Goal: Obtain resource: Download file/media

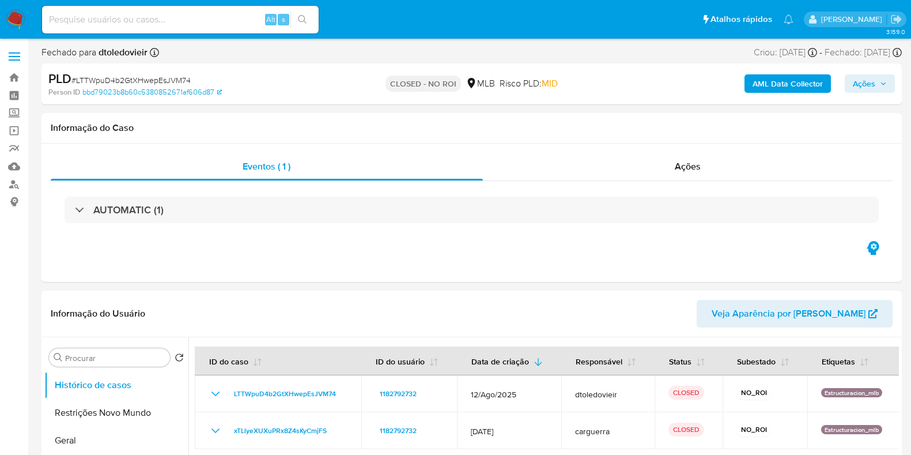
select select "10"
click at [542, 77] on span "MID" at bounding box center [550, 83] width 16 height 13
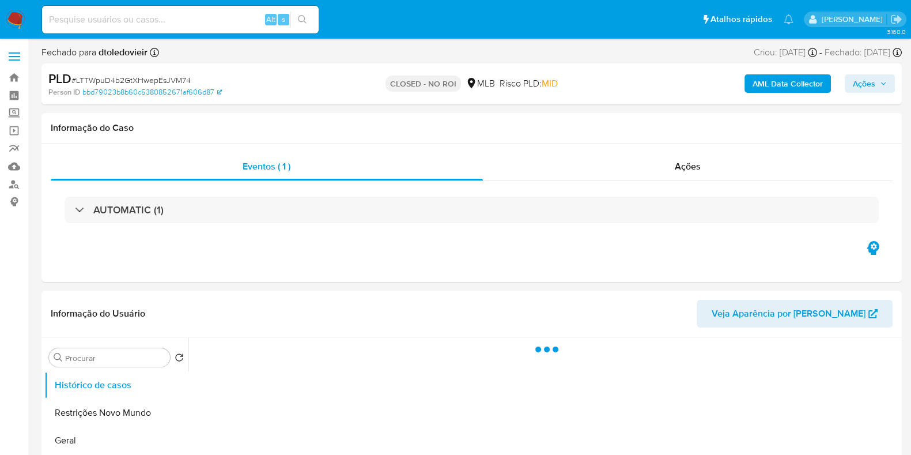
select select "10"
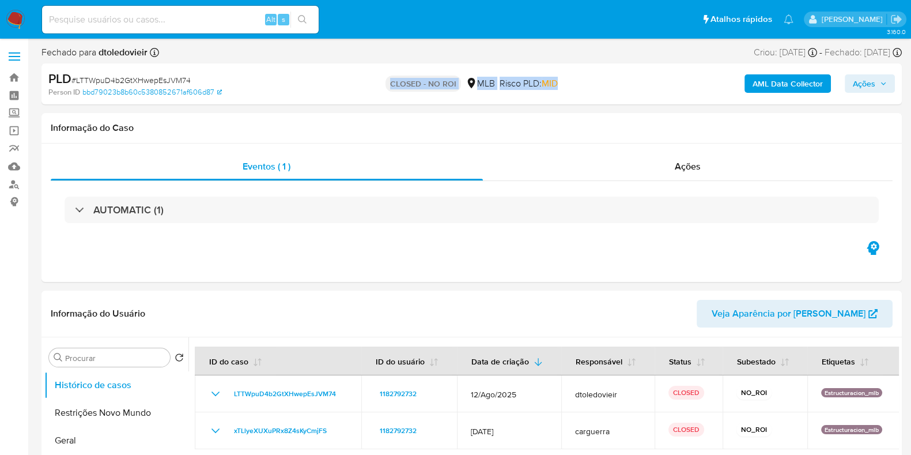
drag, startPoint x: 573, startPoint y: 86, endPoint x: 375, endPoint y: 86, distance: 198.8
click at [375, 86] on div "CLOSED - NO ROI MLB Risco PLD: MID" at bounding box center [471, 83] width 279 height 27
click at [375, 85] on div "CLOSED - NO ROI MLB Risco PLD: MID" at bounding box center [471, 83] width 279 height 27
click at [16, 18] on img at bounding box center [16, 20] width 20 height 20
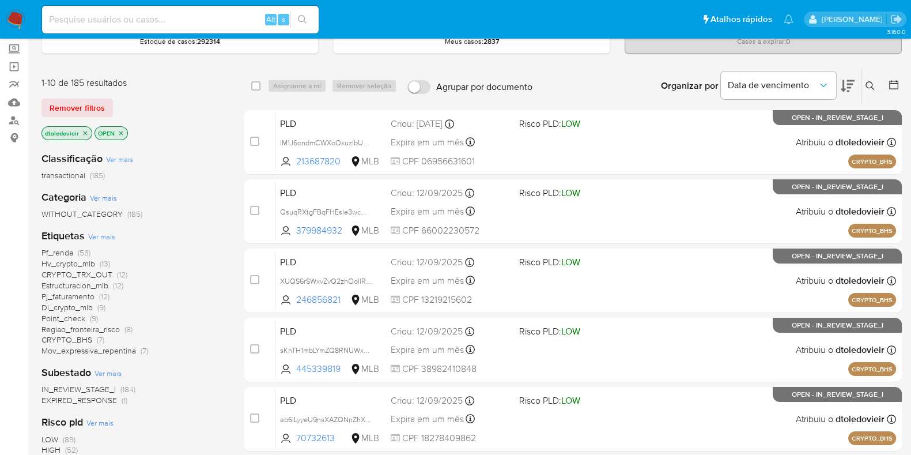
scroll to position [67, 0]
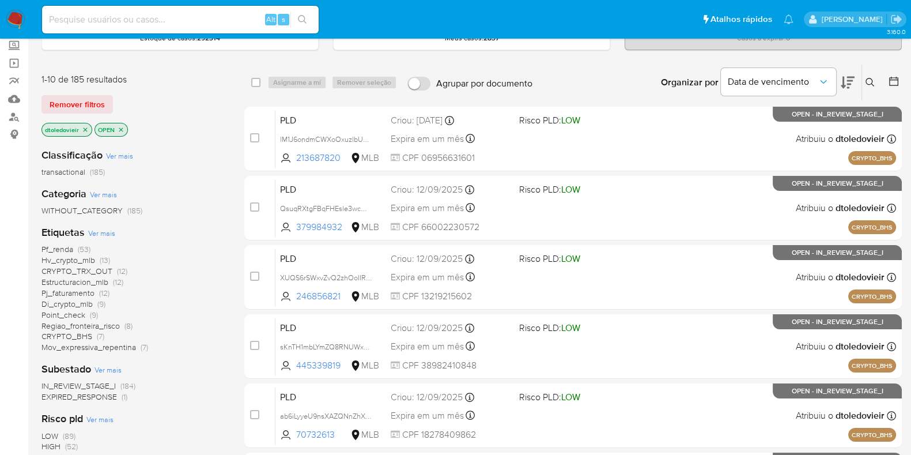
click at [844, 78] on icon at bounding box center [848, 83] width 14 height 12
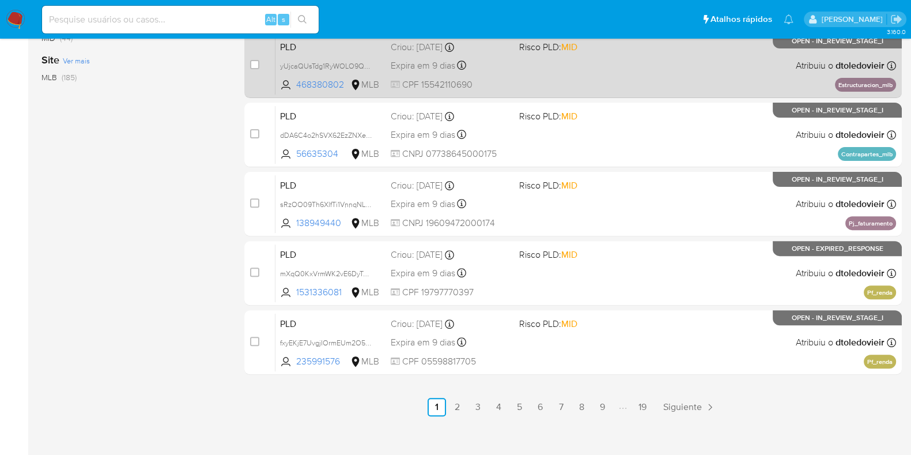
scroll to position [495, 0]
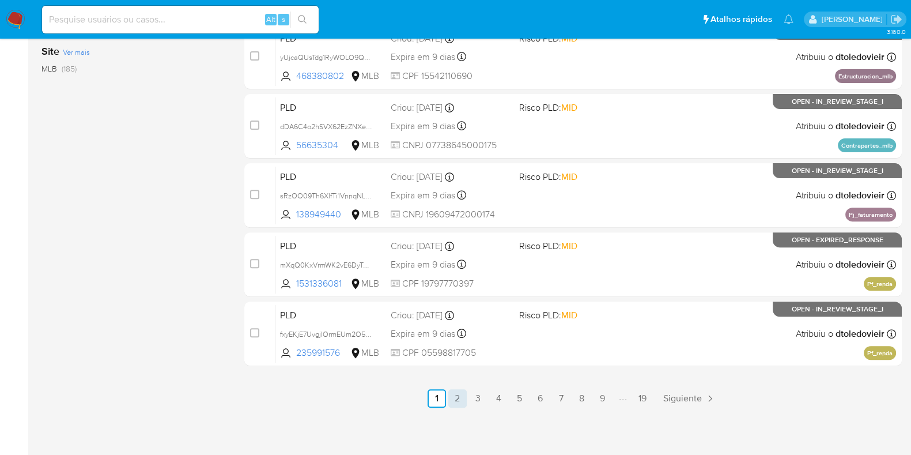
click at [456, 396] on link "2" at bounding box center [457, 398] width 18 height 18
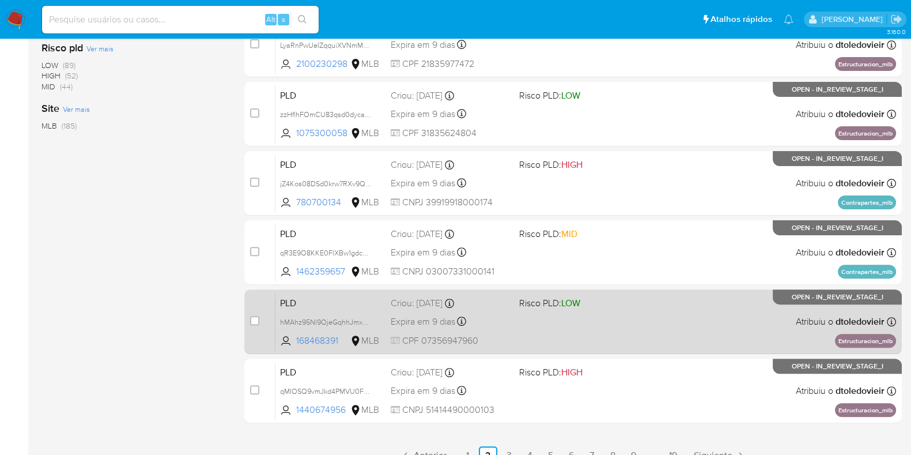
scroll to position [495, 0]
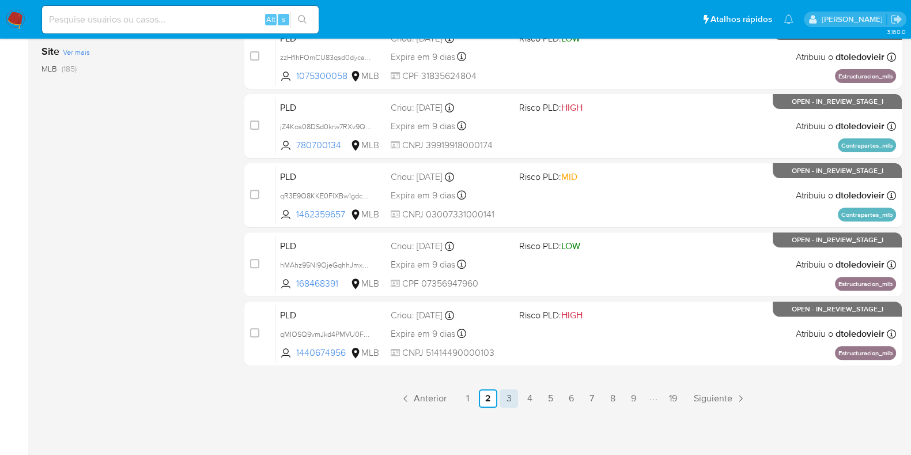
click at [509, 392] on link "3" at bounding box center [509, 398] width 18 height 18
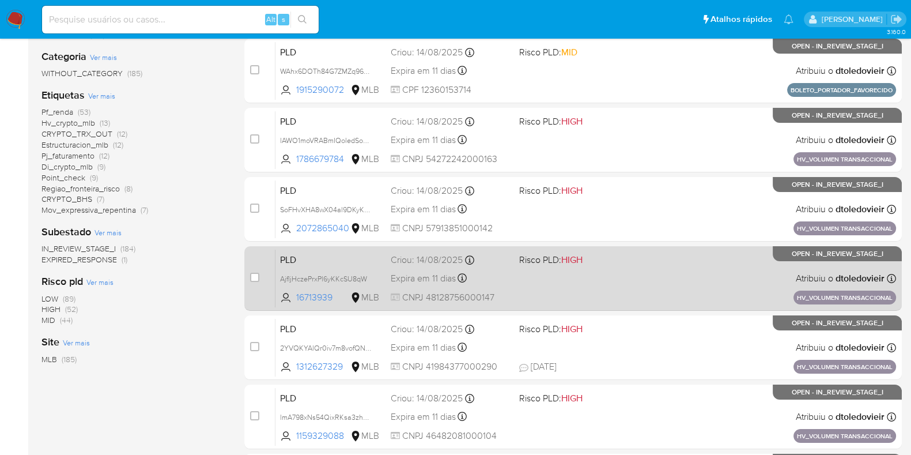
scroll to position [205, 0]
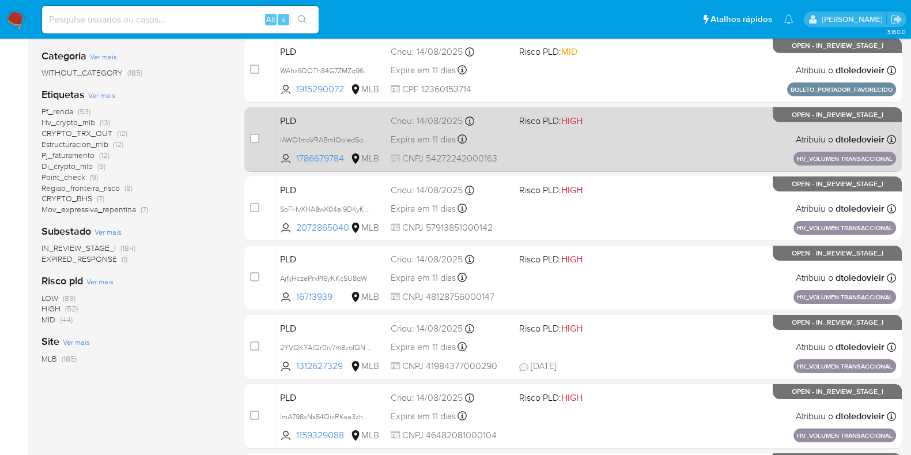
click at [650, 147] on div "PLD lAWO1moVRABmIQoledSoRCPX 1786679784 MLB Risco PLD: HIGH Criou: 14/08/2025 C…" at bounding box center [585, 139] width 621 height 58
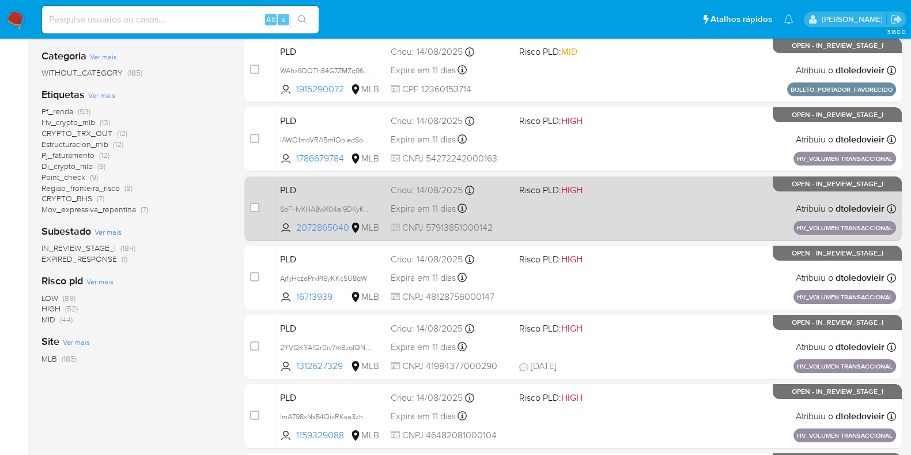
click at [662, 206] on div "PLD SoFHvXHA8wX04al9DKyKEaZg 2072865040 MLB Risco PLD: HIGH Criou: 14/08/2025 C…" at bounding box center [585, 208] width 621 height 58
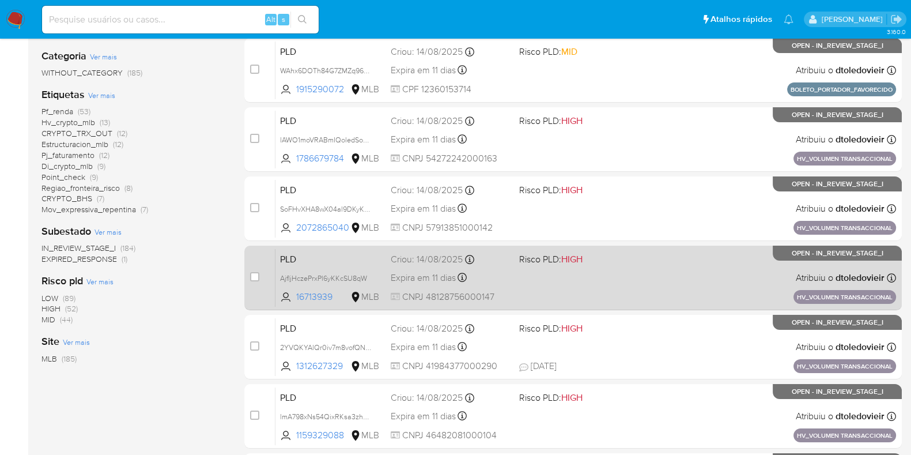
click at [622, 289] on div "PLD AjfIjHczePrxPl6yKKcSU8qW 16713939 MLB Risco PLD: HIGH Criou: 14/08/2025 Cri…" at bounding box center [585, 277] width 621 height 58
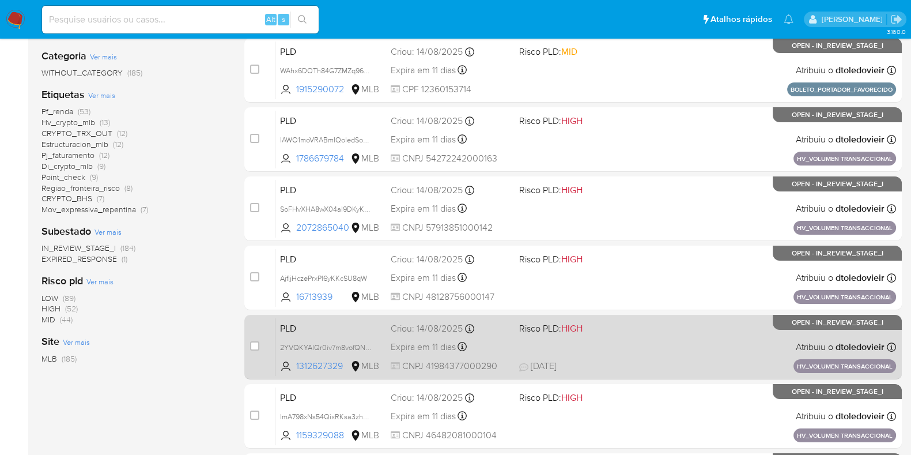
click at [632, 349] on div "PLD 2YVQKYAlQr0iv7m8vofQNUrx 1312627329 MLB Risco PLD: HIGH Criou: 14/08/2025 C…" at bounding box center [585, 347] width 621 height 58
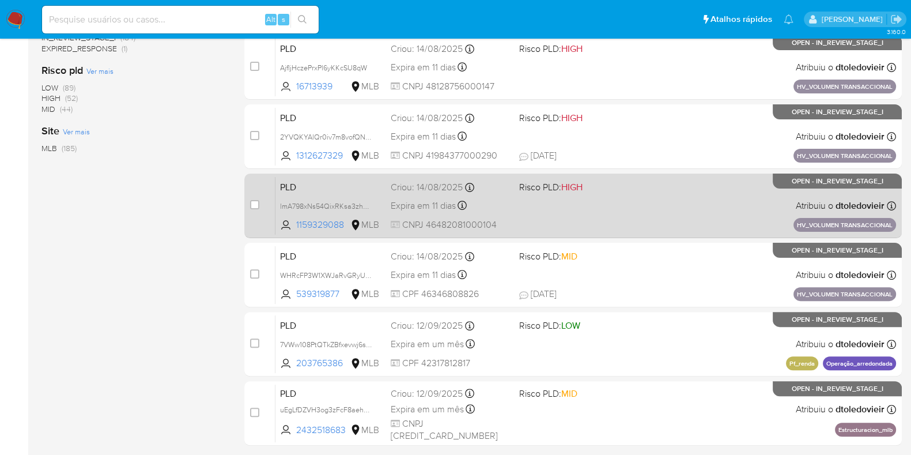
scroll to position [417, 0]
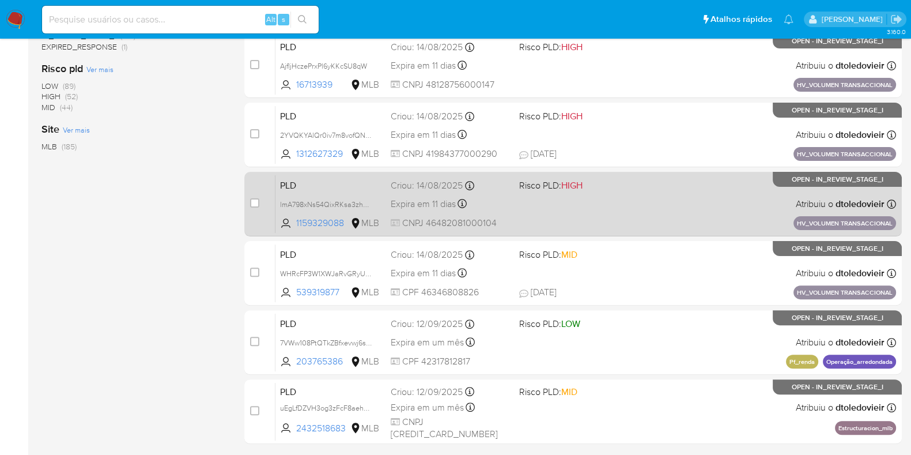
click at [651, 213] on div "PLD lmA798xNs54QixRKsa3zhmF3 1159329088 MLB Risco PLD: HIGH Criou: 14/08/2025 C…" at bounding box center [585, 204] width 621 height 58
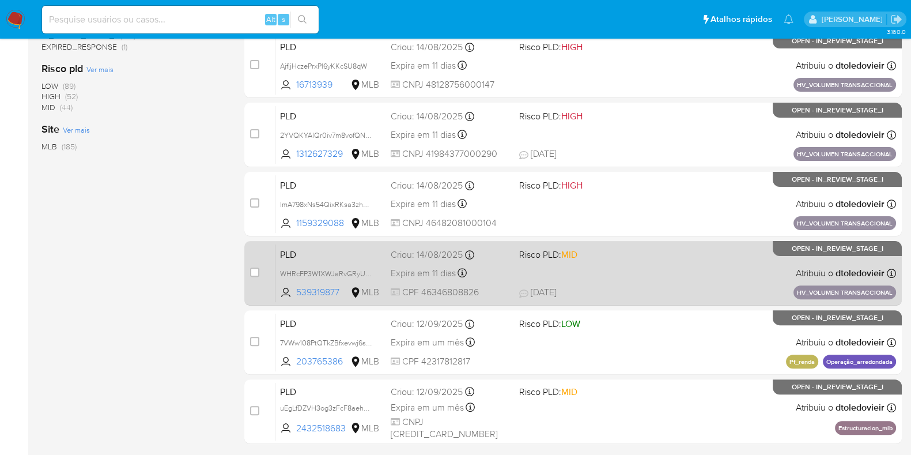
click at [647, 266] on div "PLD WHRcFP3W1XWJaRvGRyUfyiIa 539319877 MLB Risco PLD: MID Criou: 14/08/2025 Cri…" at bounding box center [585, 273] width 621 height 58
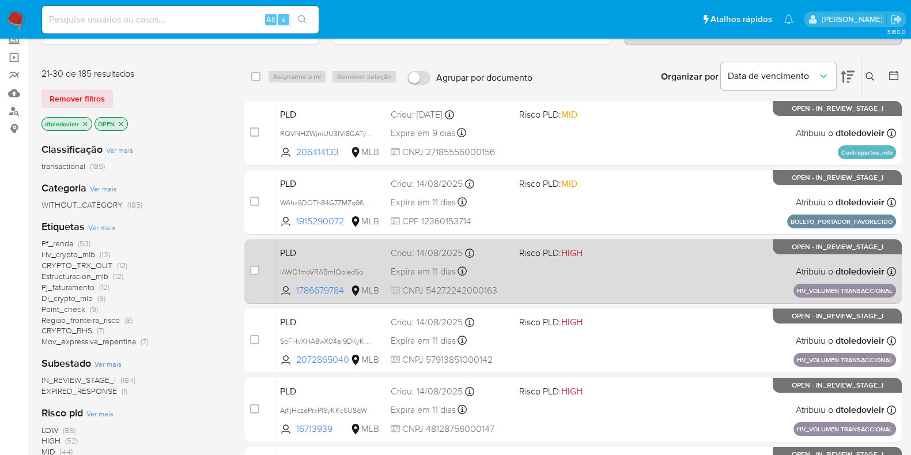
scroll to position [495, 0]
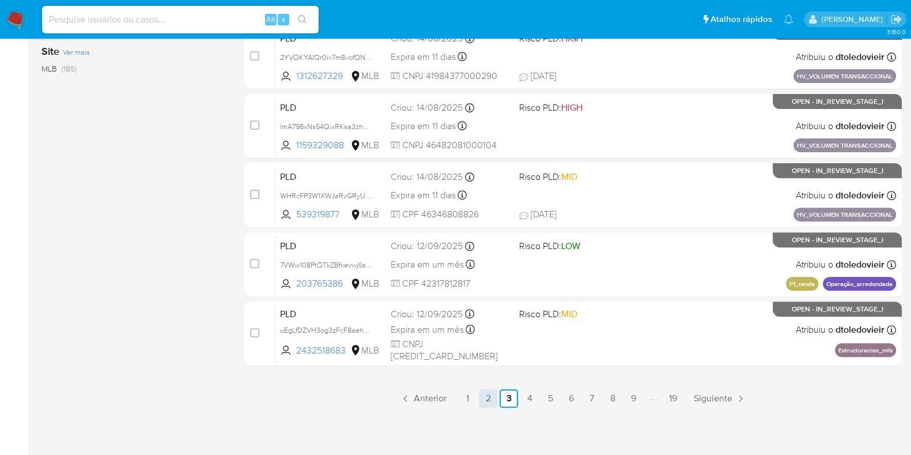
click at [486, 393] on link "2" at bounding box center [488, 398] width 18 height 18
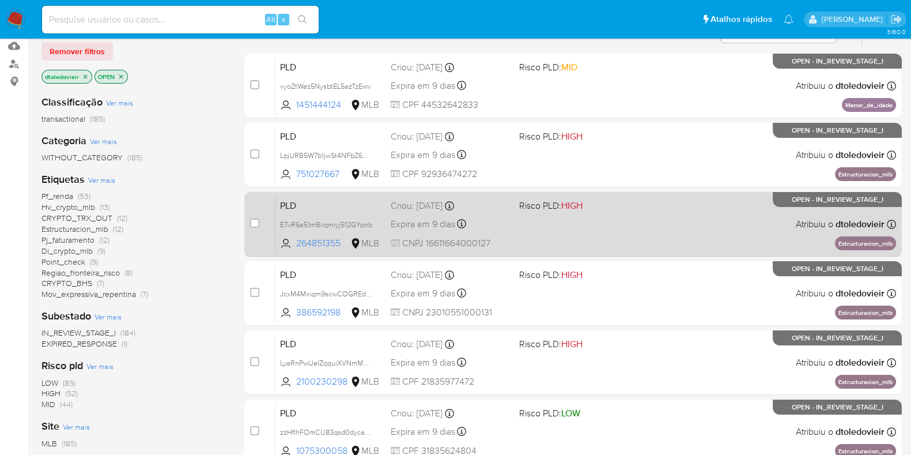
scroll to position [122, 0]
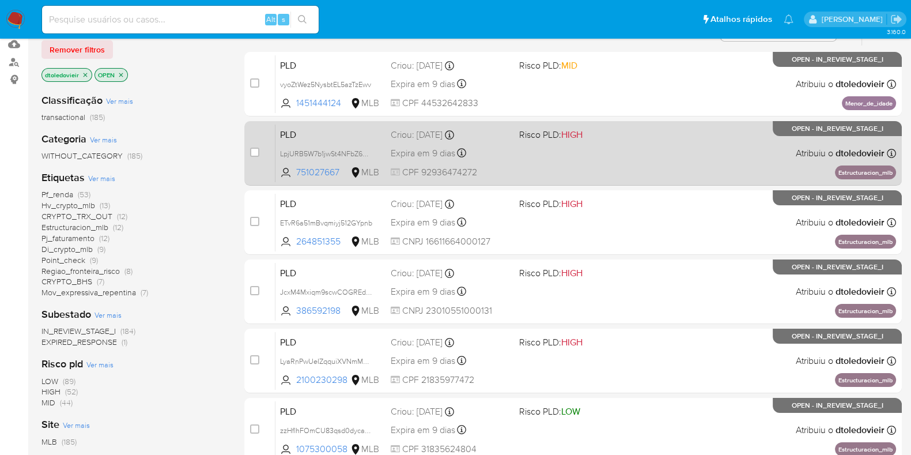
click at [618, 157] on div "PLD LpjURB5W7b1jwSt4NFbZ6peL 751027667 MLB Risco PLD: HIGH Criou: 12/08/2025 Cr…" at bounding box center [585, 153] width 621 height 58
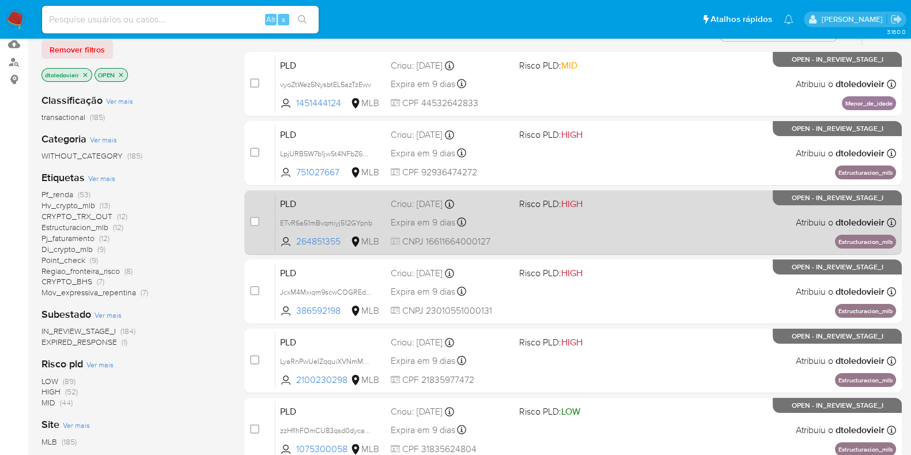
click at [631, 219] on div "PLD ETvR6a51mBvqmiyj512GYpnb 264851355 MLB Risco PLD: HIGH Criou: 12/08/2025 Cr…" at bounding box center [585, 222] width 621 height 58
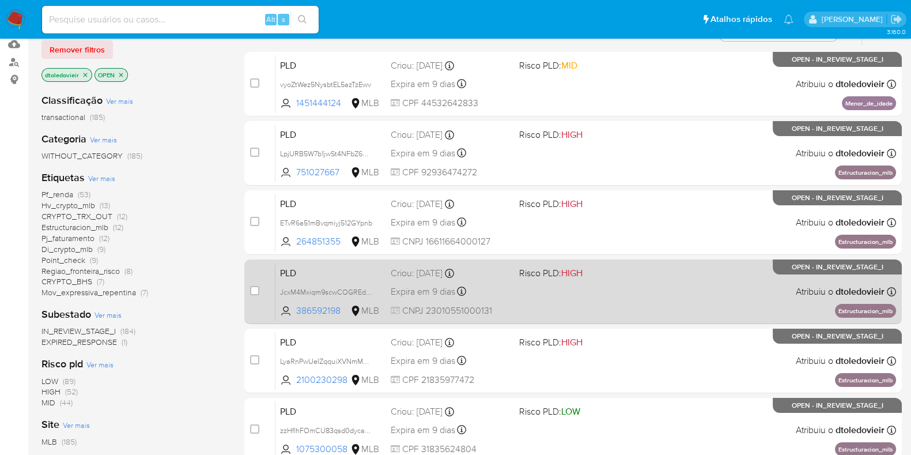
click at [611, 292] on div "PLD JcxM4Mxiqm9scwCOGREdEMja 386592198 MLB Risco PLD: HIGH Criou: 12/08/2025 Cr…" at bounding box center [585, 291] width 621 height 58
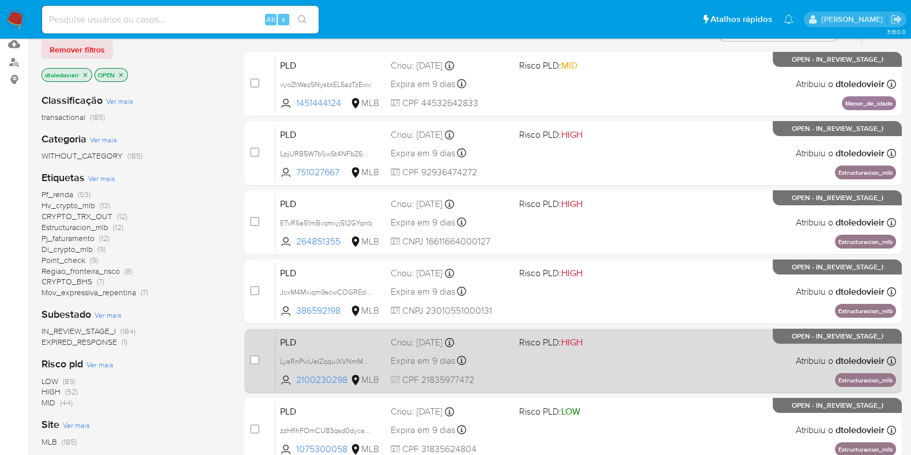
click at [594, 359] on span at bounding box center [578, 360] width 119 height 2
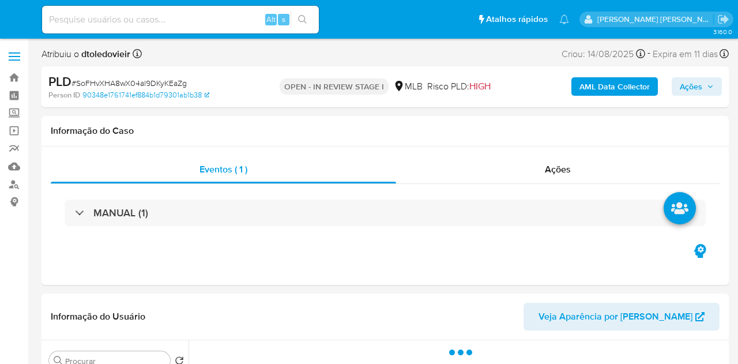
select select "10"
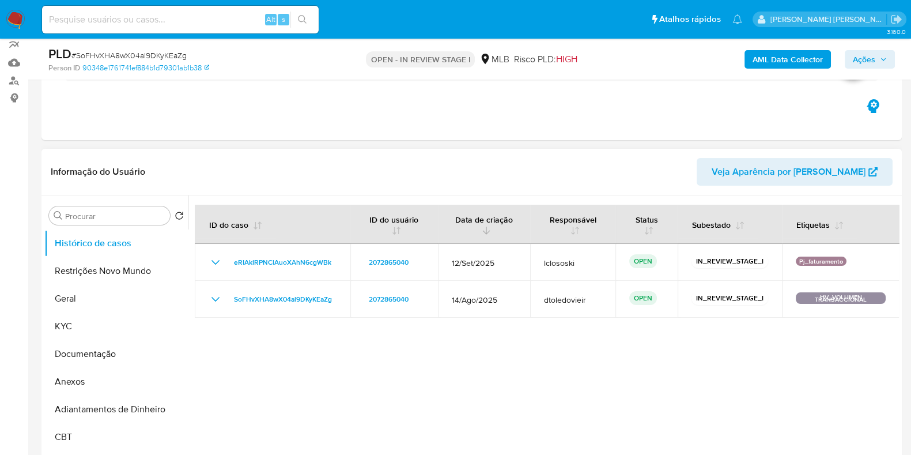
scroll to position [106, 0]
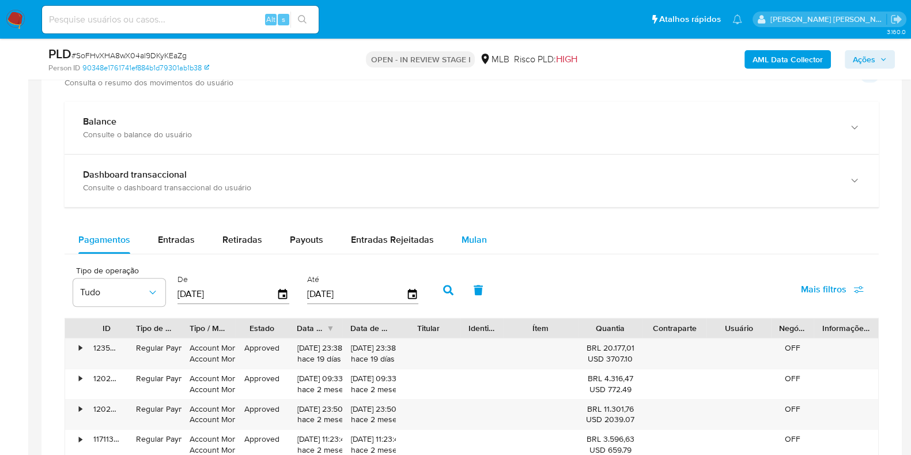
click at [464, 238] on span "Mulan" at bounding box center [474, 239] width 25 height 13
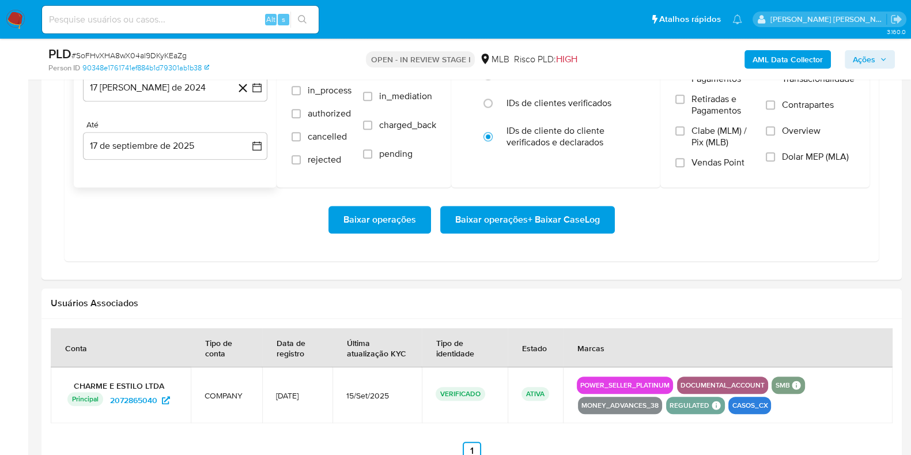
scroll to position [1090, 0]
click at [206, 88] on button "17 [PERSON_NAME] de 2024" at bounding box center [175, 87] width 184 height 28
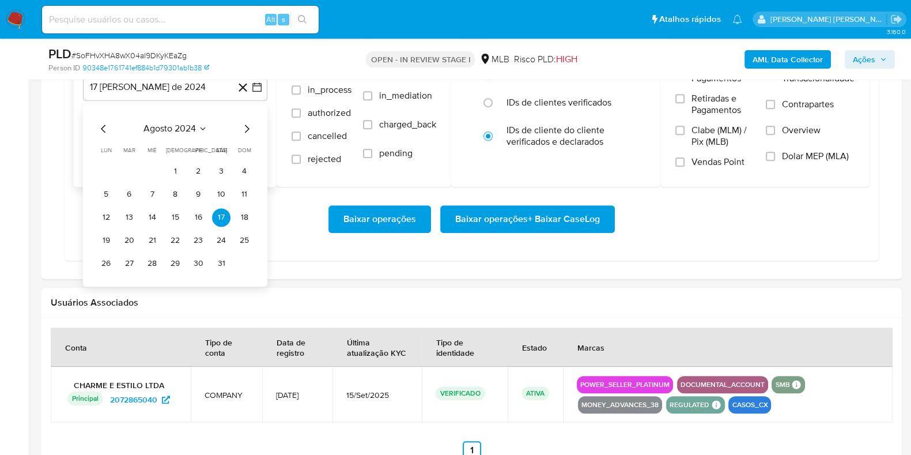
click at [244, 126] on icon "Mes siguiente" at bounding box center [247, 129] width 14 height 14
click at [243, 127] on icon "Mes siguiente" at bounding box center [247, 129] width 14 height 14
click at [241, 128] on icon "Mes siguiente" at bounding box center [247, 129] width 14 height 14
click at [244, 128] on icon "Mes siguiente" at bounding box center [247, 129] width 14 height 14
click at [248, 126] on icon "Mes siguiente" at bounding box center [247, 129] width 14 height 14
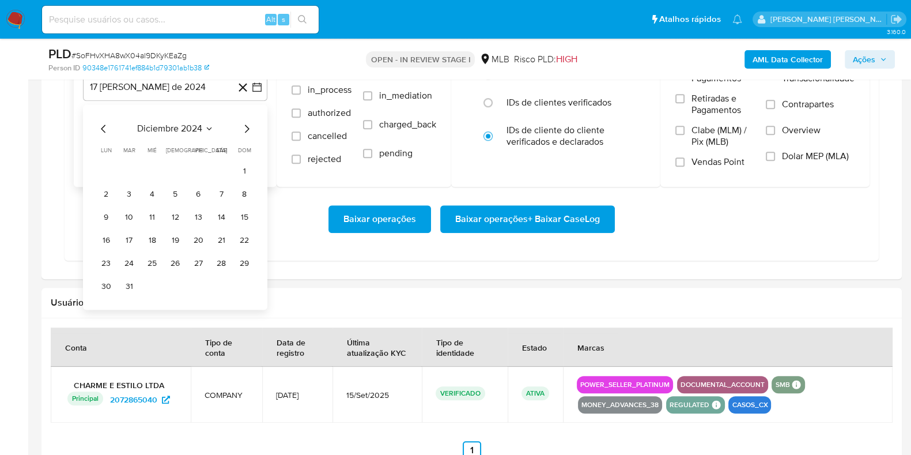
click at [245, 126] on icon "Mes siguiente" at bounding box center [247, 129] width 14 height 14
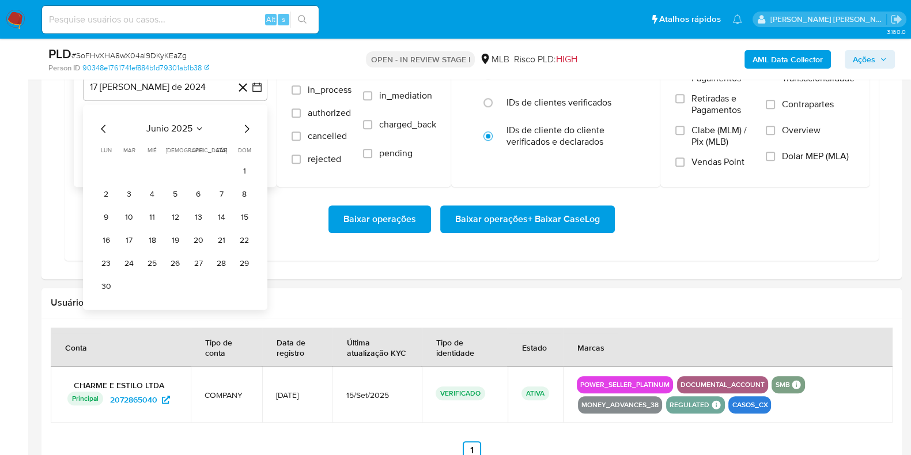
click at [245, 126] on icon "Mes siguiente" at bounding box center [247, 129] width 14 height 14
click at [130, 168] on button "1" at bounding box center [129, 171] width 18 height 18
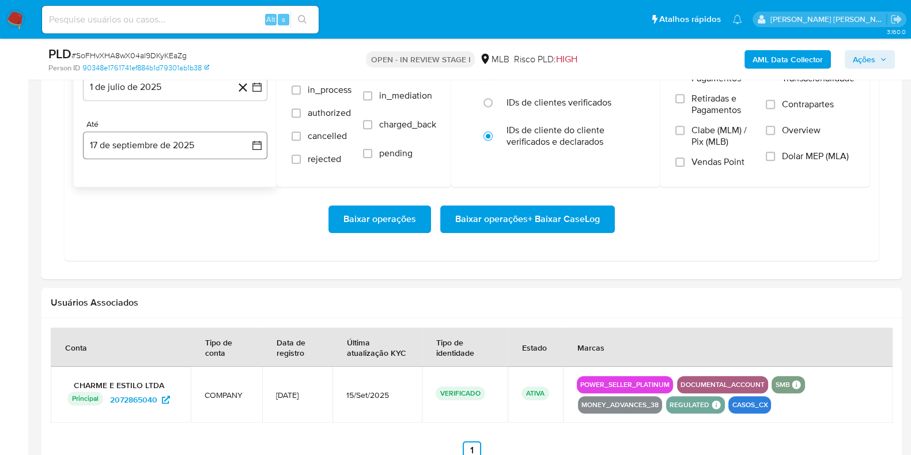
click at [153, 129] on div "Até 17 de septiembre de 2025 17-09-2025" at bounding box center [175, 139] width 184 height 40
click at [158, 141] on button "17 de septiembre de 2025" at bounding box center [175, 145] width 184 height 28
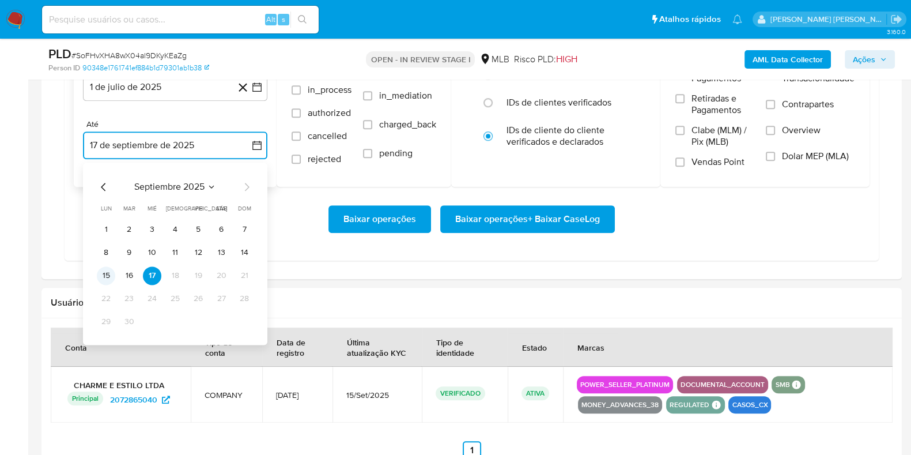
click at [103, 273] on button "15" at bounding box center [106, 275] width 18 height 18
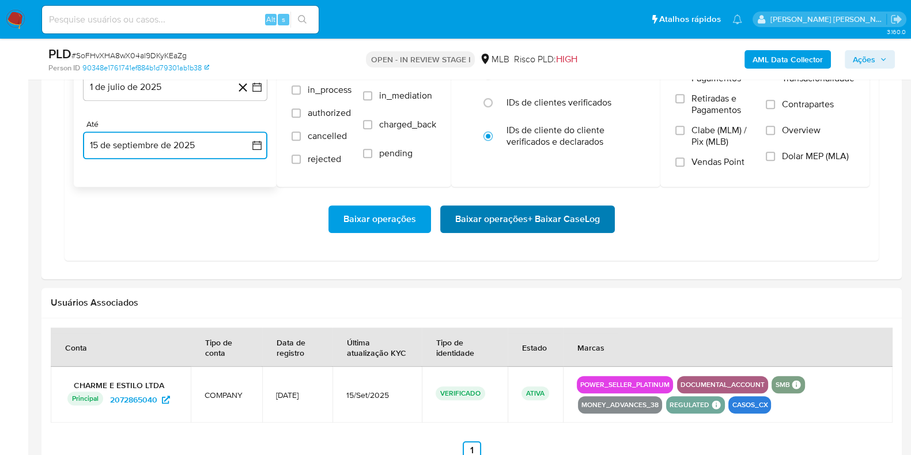
click at [470, 213] on span "Baixar operações + Baixar CaseLog" at bounding box center [527, 218] width 145 height 25
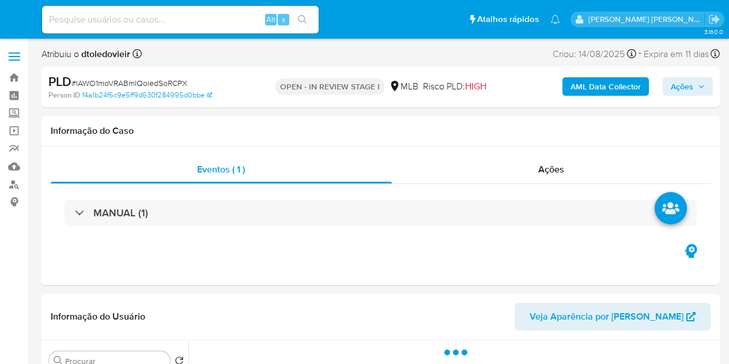
select select "10"
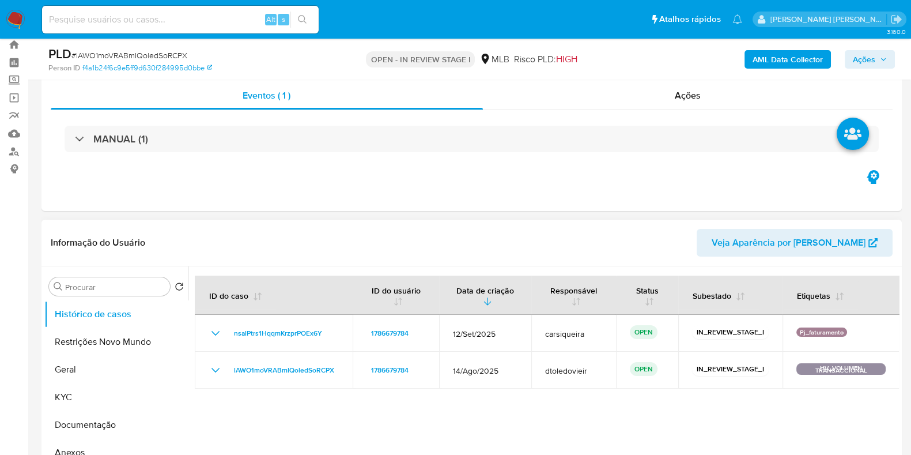
scroll to position [40, 0]
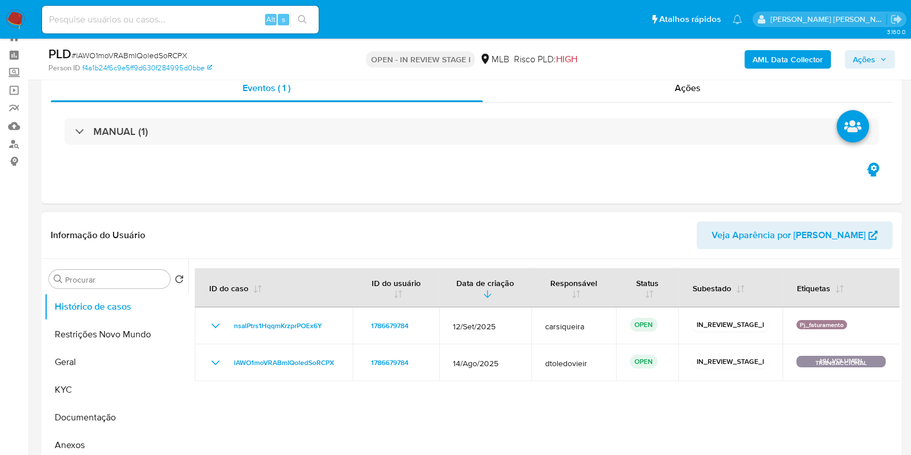
click at [689, 234] on header "Informação do Usuário Veja Aparência por [PERSON_NAME]" at bounding box center [472, 235] width 842 height 28
click at [728, 233] on div "Informação do Usuário Veja Aparência por Pessoa" at bounding box center [471, 235] width 860 height 47
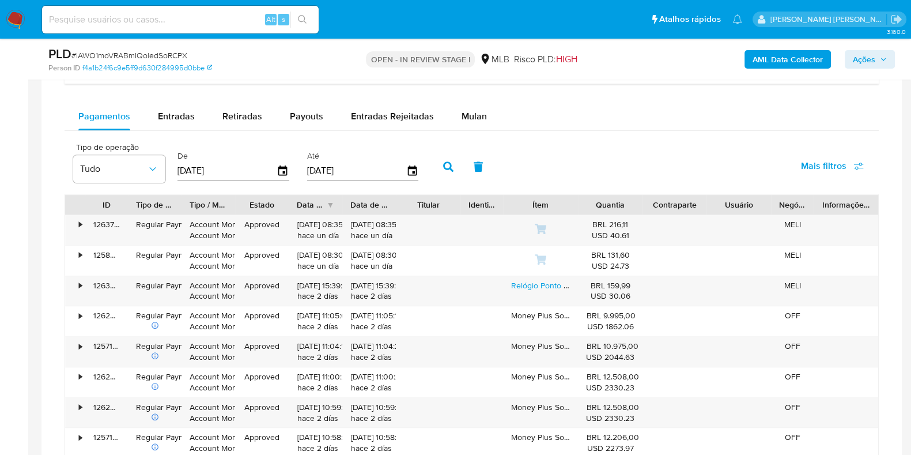
scroll to position [946, 0]
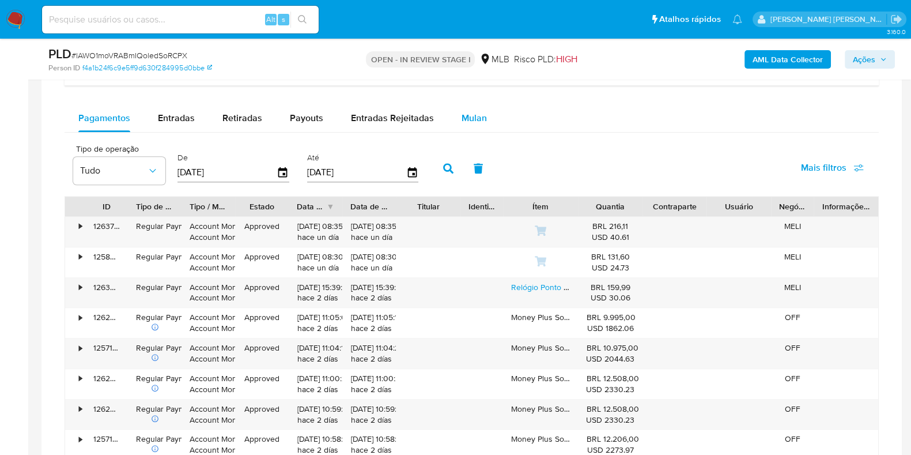
click at [449, 115] on button "Mulan" at bounding box center [474, 118] width 53 height 28
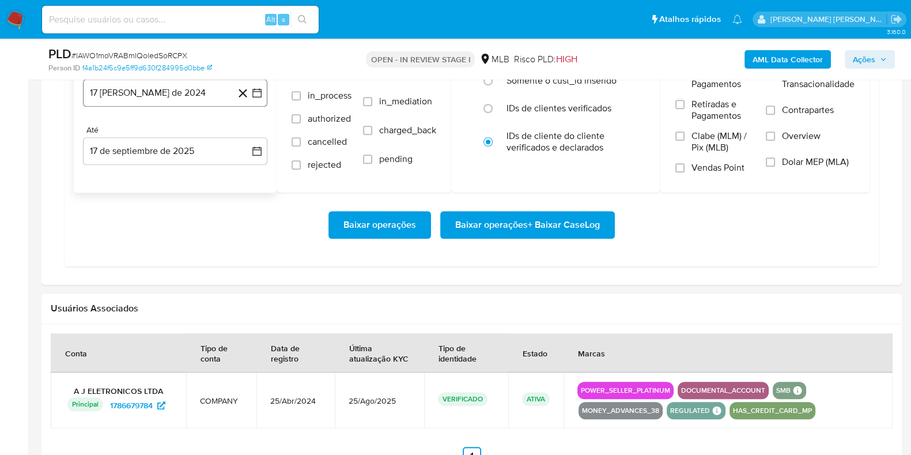
scroll to position [1086, 0]
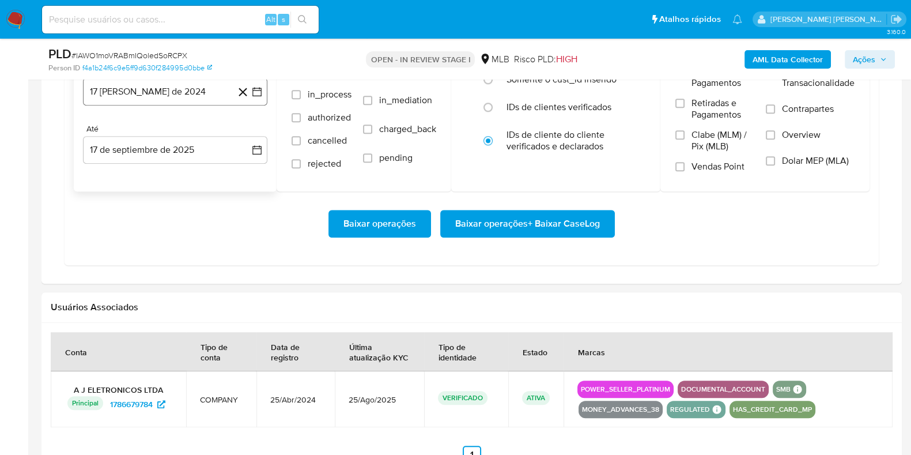
click at [195, 85] on button "17 [PERSON_NAME] de 2024" at bounding box center [175, 92] width 184 height 28
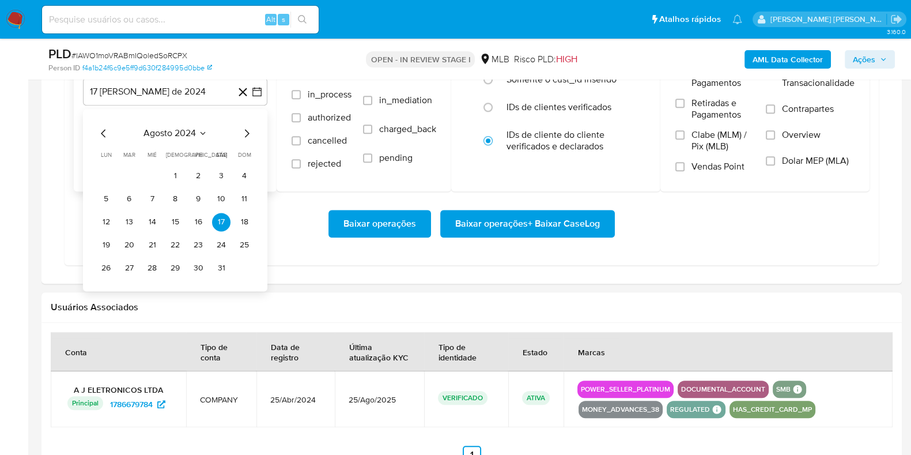
click at [240, 132] on icon "Mes siguiente" at bounding box center [247, 133] width 14 height 14
click at [245, 130] on icon "Mes siguiente" at bounding box center [247, 133] width 14 height 14
click at [246, 131] on icon "Mes siguiente" at bounding box center [247, 133] width 14 height 14
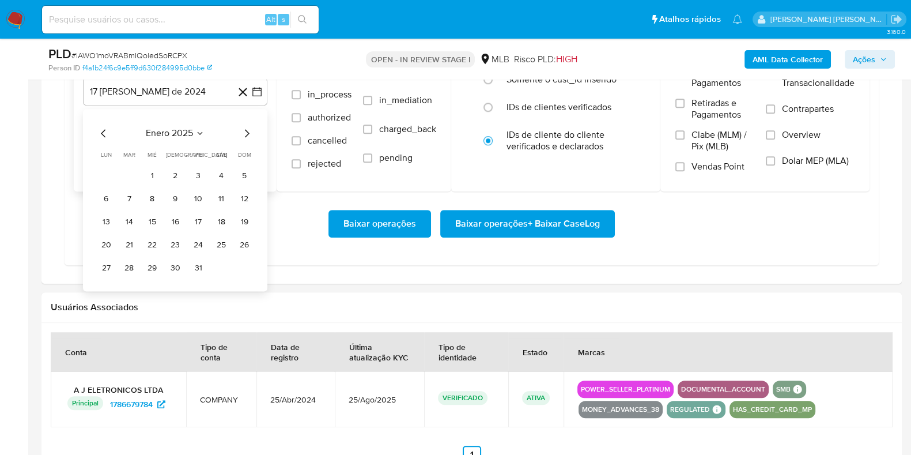
click at [246, 131] on icon "Mes siguiente" at bounding box center [247, 133] width 14 height 14
click at [247, 131] on icon "Mes siguiente" at bounding box center [247, 133] width 14 height 14
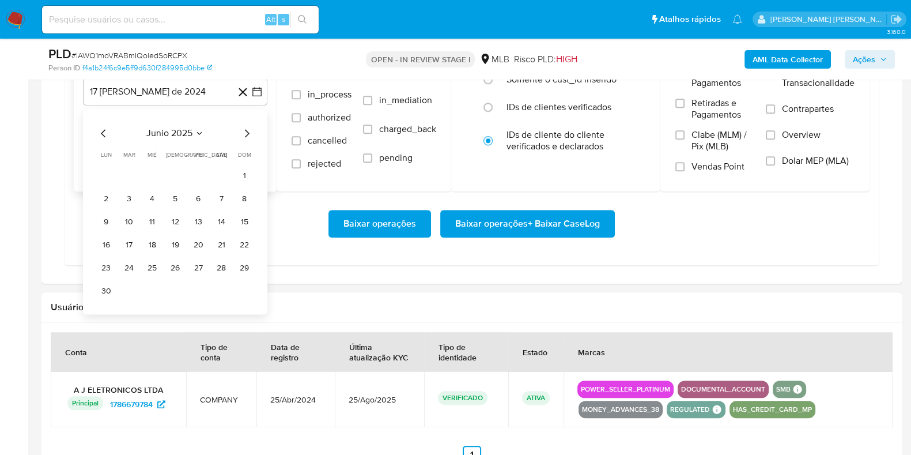
click at [248, 131] on icon "Mes siguiente" at bounding box center [247, 133] width 5 height 8
click at [125, 177] on button "1" at bounding box center [129, 176] width 18 height 18
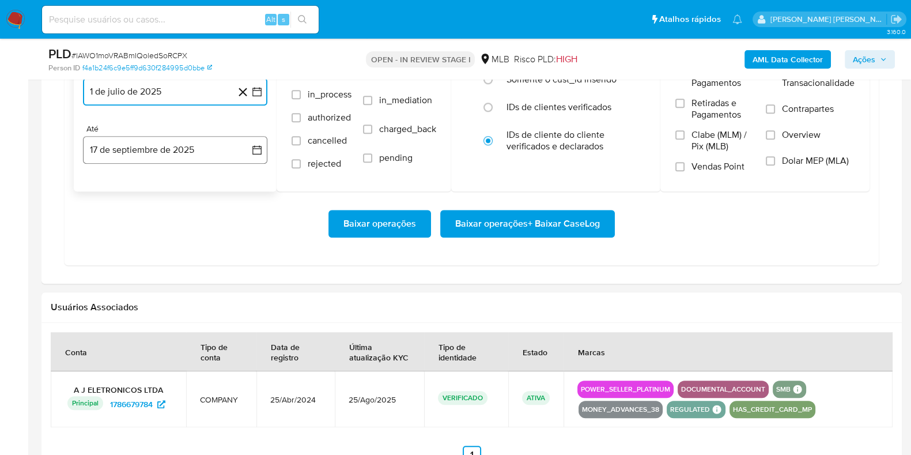
click at [148, 156] on button "17 de septiembre de 2025" at bounding box center [175, 150] width 184 height 28
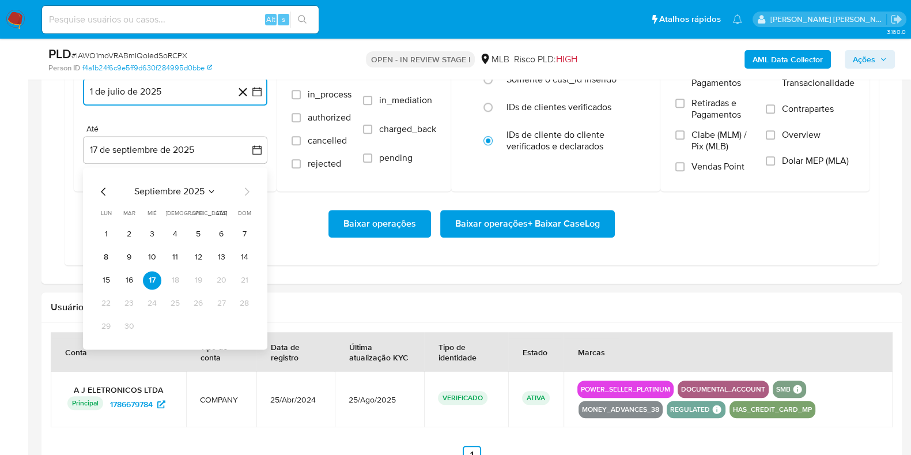
click at [103, 281] on button "15" at bounding box center [106, 280] width 18 height 18
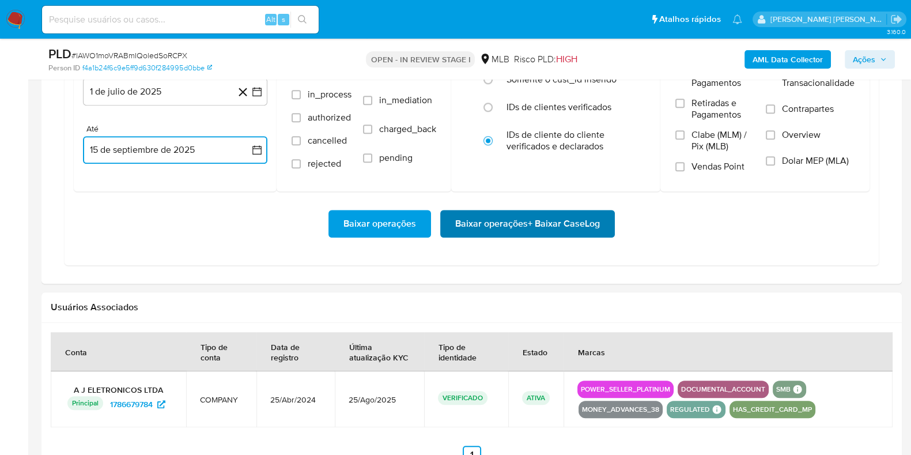
click at [460, 220] on span "Baixar operações + Baixar CaseLog" at bounding box center [527, 223] width 145 height 25
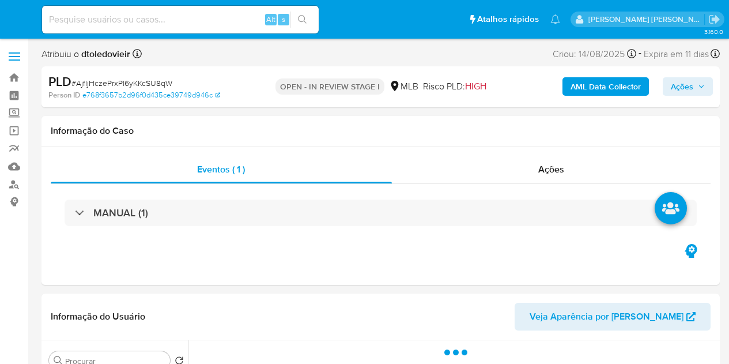
select select "10"
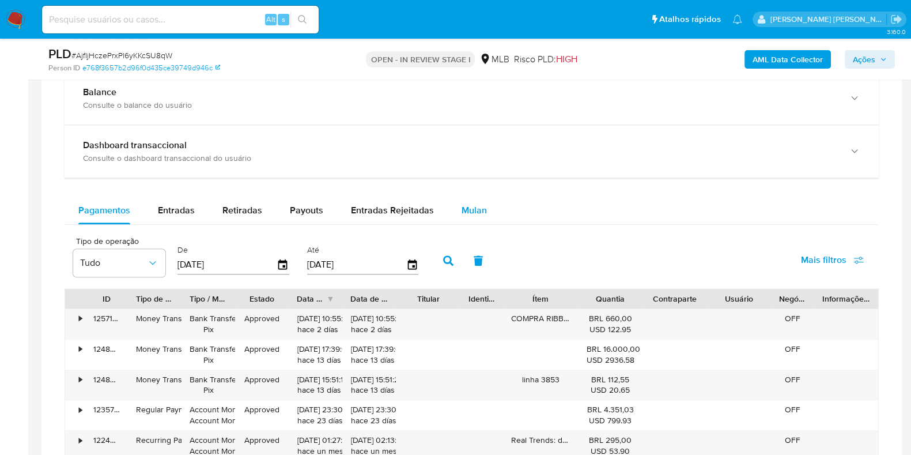
scroll to position [854, 0]
click at [482, 212] on button "Mulan" at bounding box center [474, 210] width 53 height 28
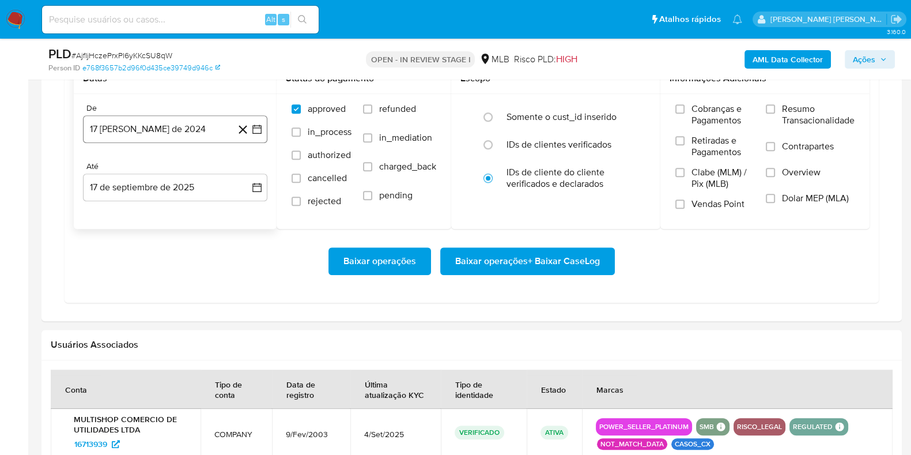
scroll to position [1048, 0]
click at [181, 120] on button "17 [PERSON_NAME] de 2024" at bounding box center [175, 129] width 184 height 28
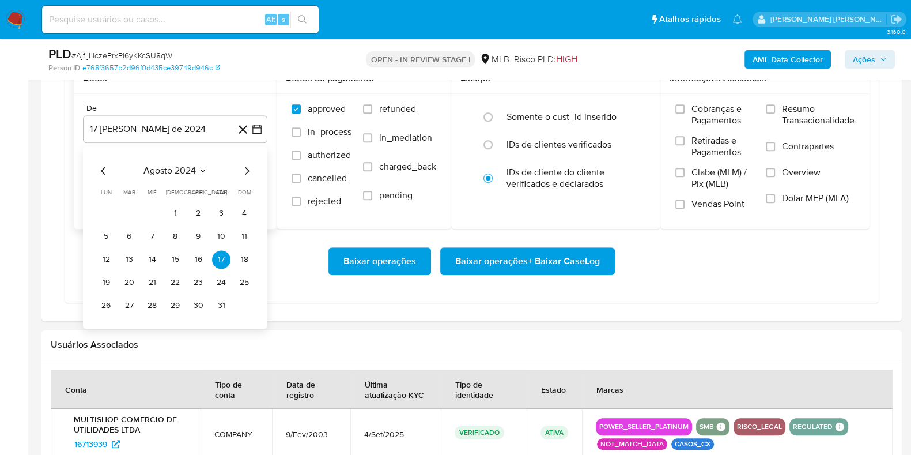
click at [254, 170] on div "agosto 2024 agosto 2024 lun lunes mar martes mié miércoles jue jueves vie viern…" at bounding box center [175, 237] width 184 height 182
click at [250, 164] on icon "Mes siguiente" at bounding box center [247, 171] width 14 height 14
click at [249, 164] on icon "Mes siguiente" at bounding box center [247, 171] width 14 height 14
click at [245, 165] on icon "Mes siguiente" at bounding box center [247, 171] width 14 height 14
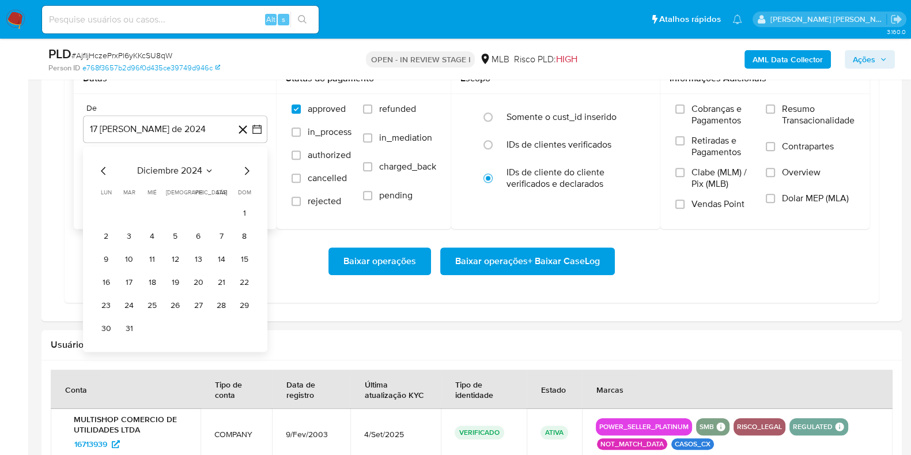
click at [245, 165] on icon "Mes siguiente" at bounding box center [247, 171] width 14 height 14
click at [241, 167] on icon "Mes siguiente" at bounding box center [247, 171] width 14 height 14
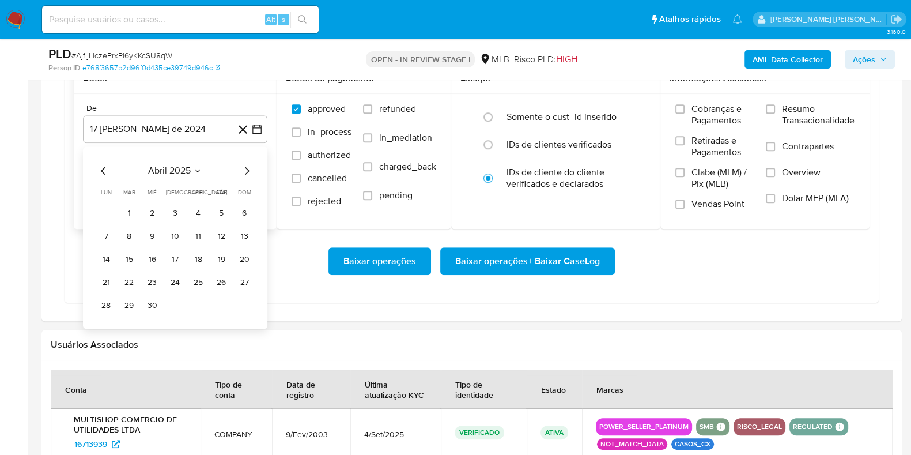
click at [241, 167] on icon "Mes siguiente" at bounding box center [247, 171] width 14 height 14
click at [125, 206] on button "1" at bounding box center [129, 213] width 18 height 18
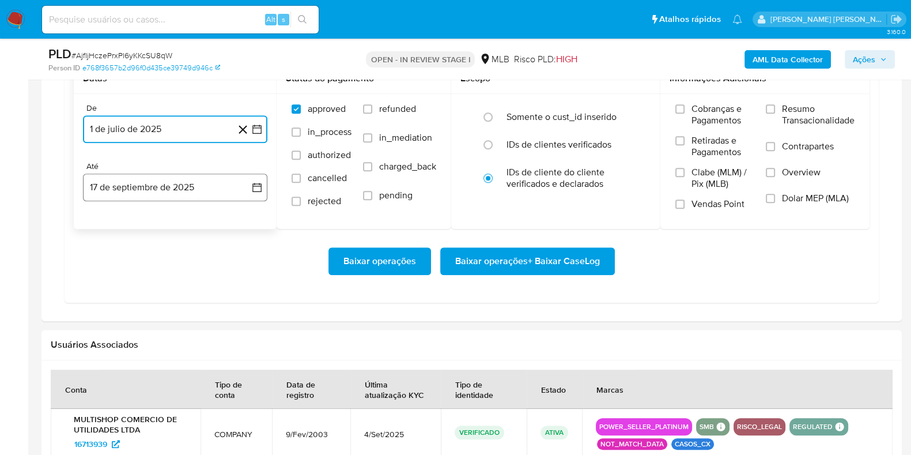
click at [148, 179] on button "17 de septiembre de 2025" at bounding box center [175, 187] width 184 height 28
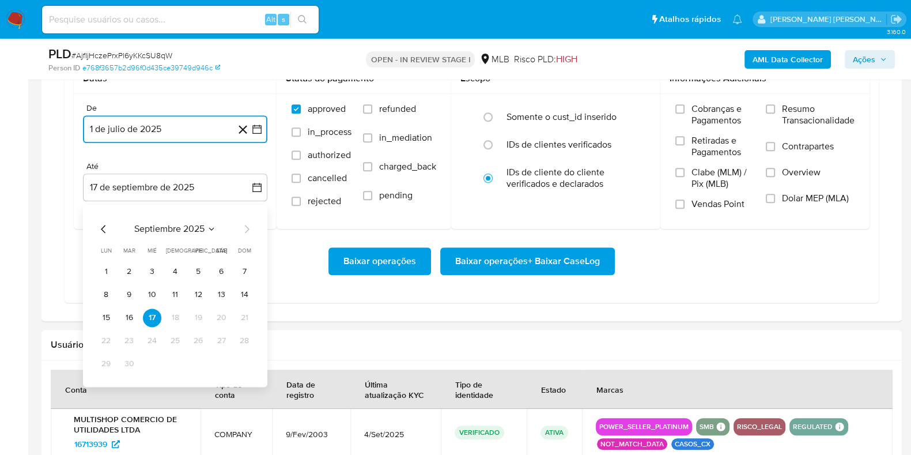
click at [108, 312] on button "15" at bounding box center [106, 317] width 18 height 18
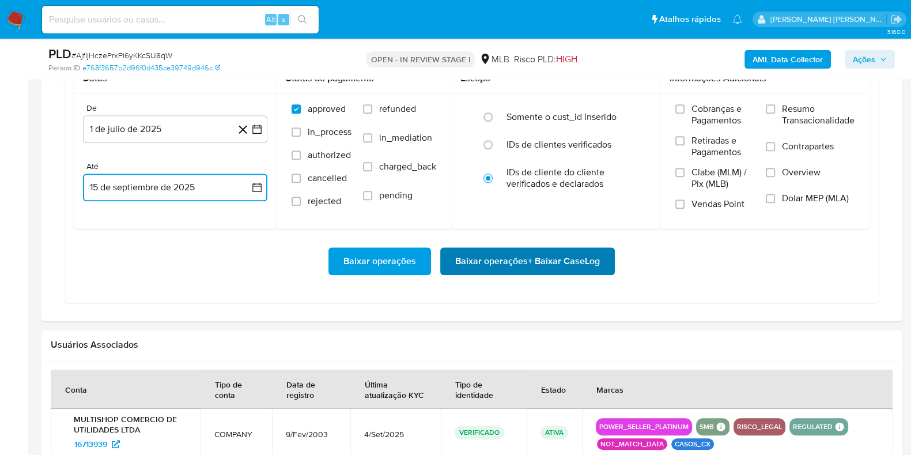
click at [495, 258] on span "Baixar operações + Baixar CaseLog" at bounding box center [527, 260] width 145 height 25
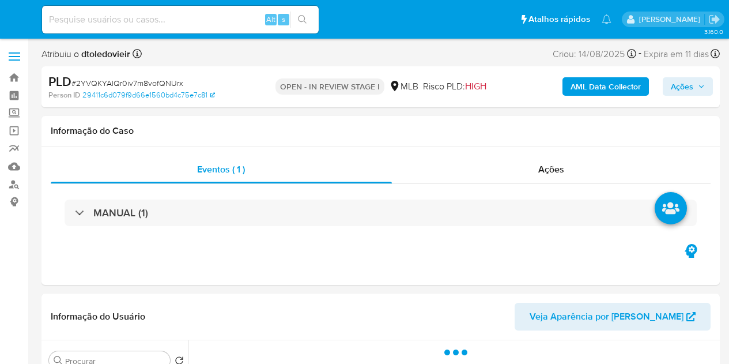
select select "10"
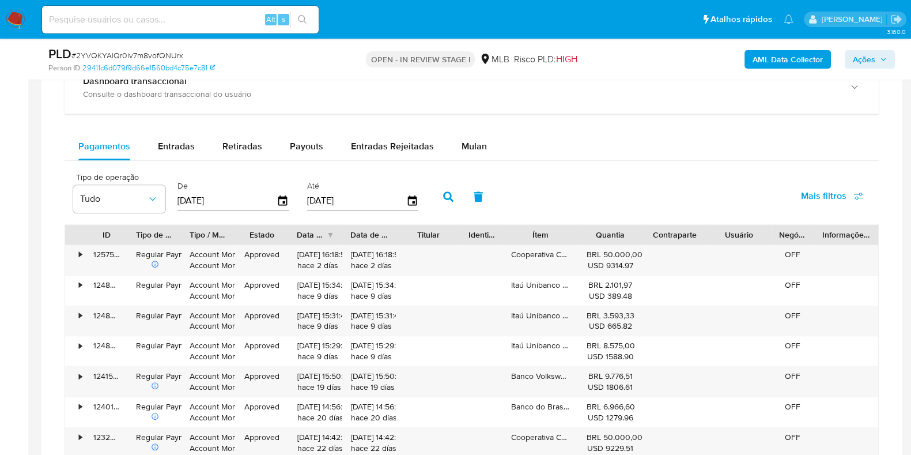
scroll to position [919, 0]
drag, startPoint x: 456, startPoint y: 160, endPoint x: 463, endPoint y: 154, distance: 9.1
click at [456, 160] on div "Pagamentos Entradas Retiradas Payouts Entradas Rejeitadas Mulan Tipo de operaçã…" at bounding box center [472, 355] width 814 height 448
click at [467, 150] on span "Mulan" at bounding box center [474, 144] width 25 height 13
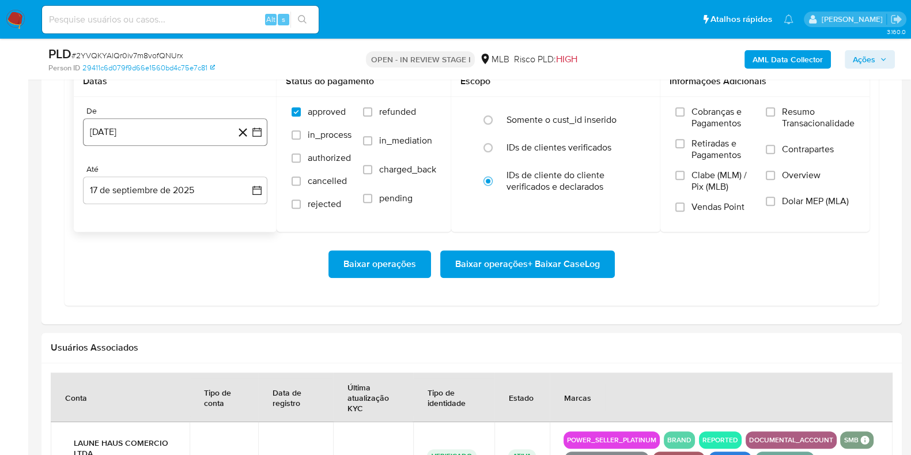
scroll to position [1050, 0]
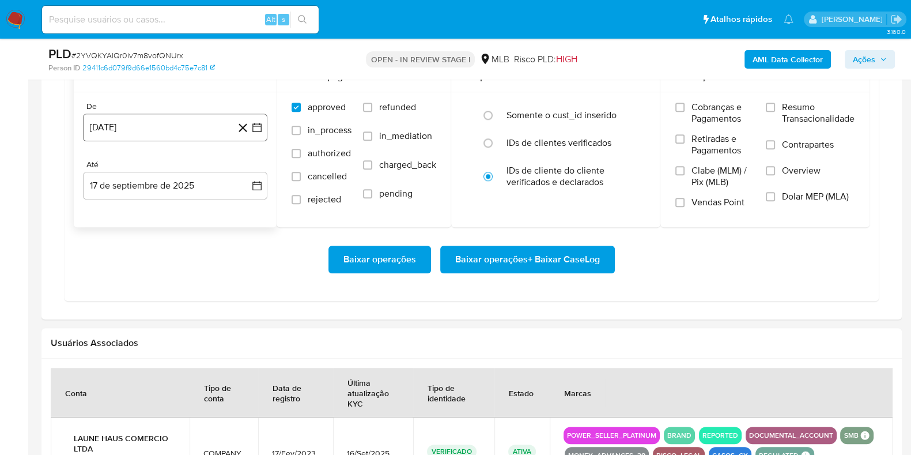
click at [193, 125] on button "[DATE]" at bounding box center [175, 128] width 184 height 28
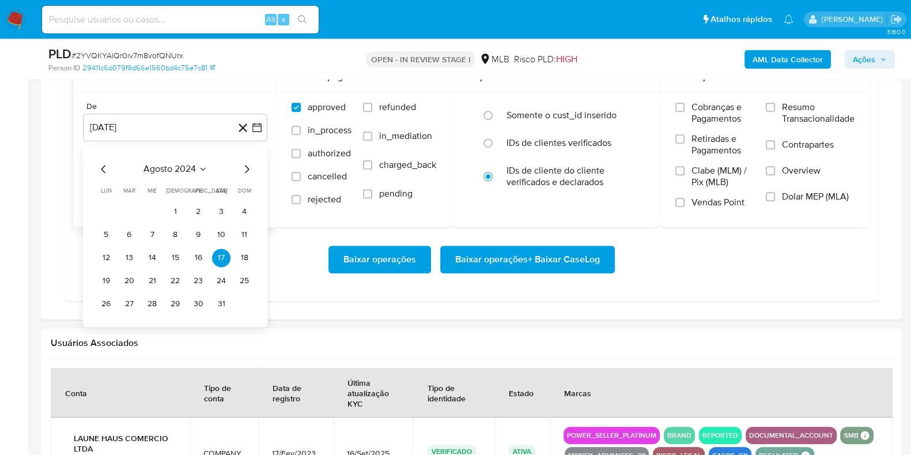
click at [242, 167] on icon "Mes siguiente" at bounding box center [247, 169] width 14 height 14
click at [240, 168] on icon "Mes siguiente" at bounding box center [247, 169] width 14 height 14
click at [244, 164] on icon "Mes siguiente" at bounding box center [247, 169] width 14 height 14
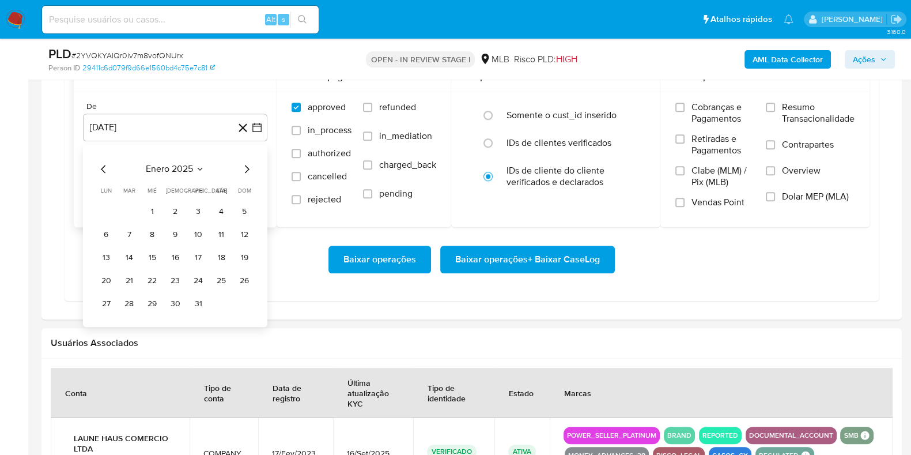
click at [244, 165] on icon "Mes siguiente" at bounding box center [247, 169] width 14 height 14
click at [248, 166] on icon "Mes siguiente" at bounding box center [247, 169] width 5 height 8
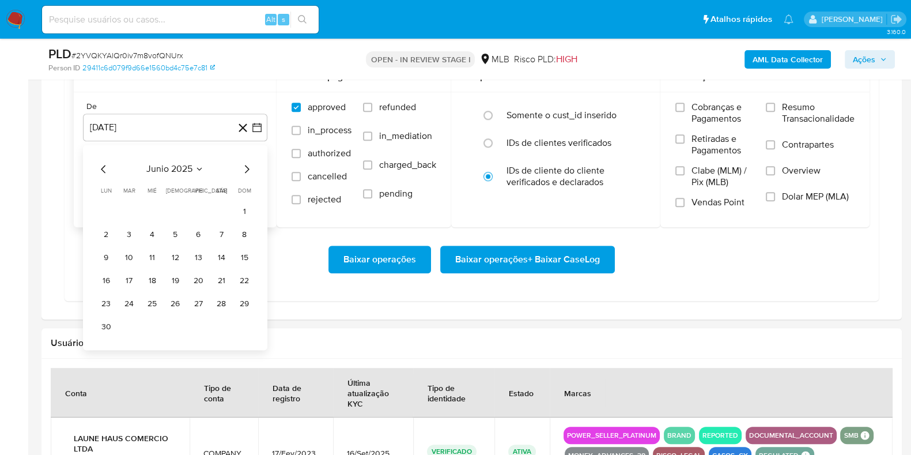
click at [248, 166] on icon "Mes siguiente" at bounding box center [247, 169] width 5 height 8
click at [122, 213] on button "1" at bounding box center [129, 211] width 18 height 18
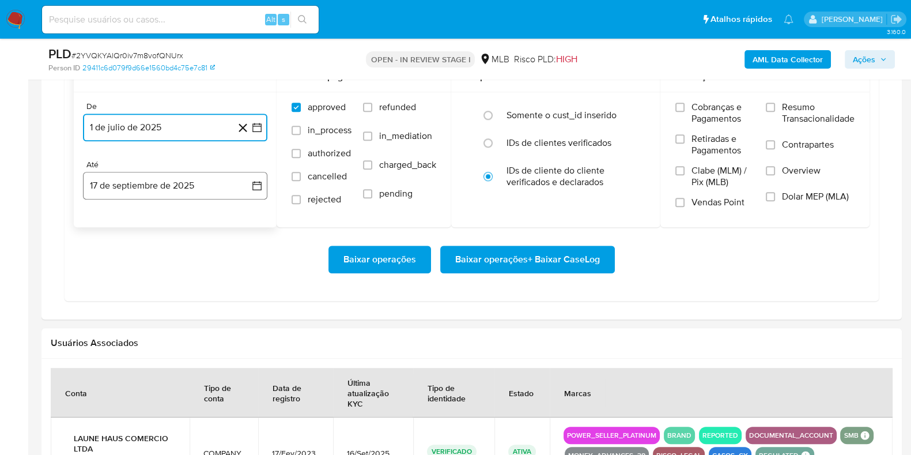
click at [130, 188] on button "17 de septiembre de 2025" at bounding box center [175, 186] width 184 height 28
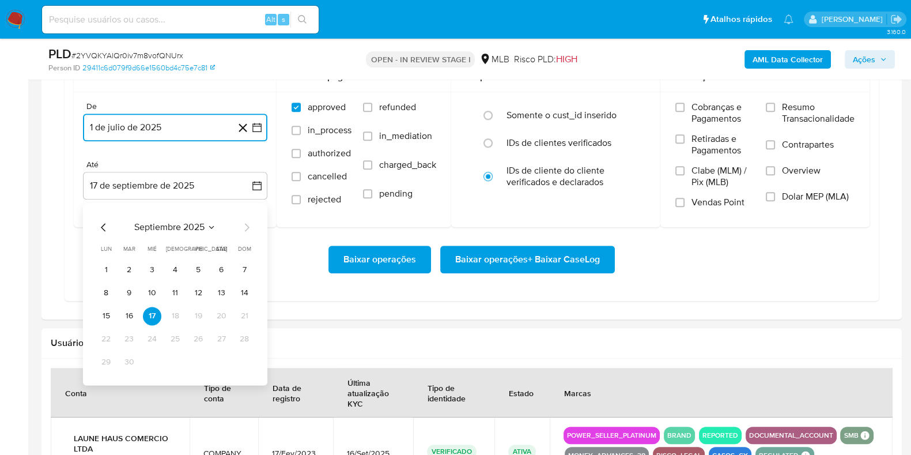
click at [107, 312] on button "15" at bounding box center [106, 316] width 18 height 18
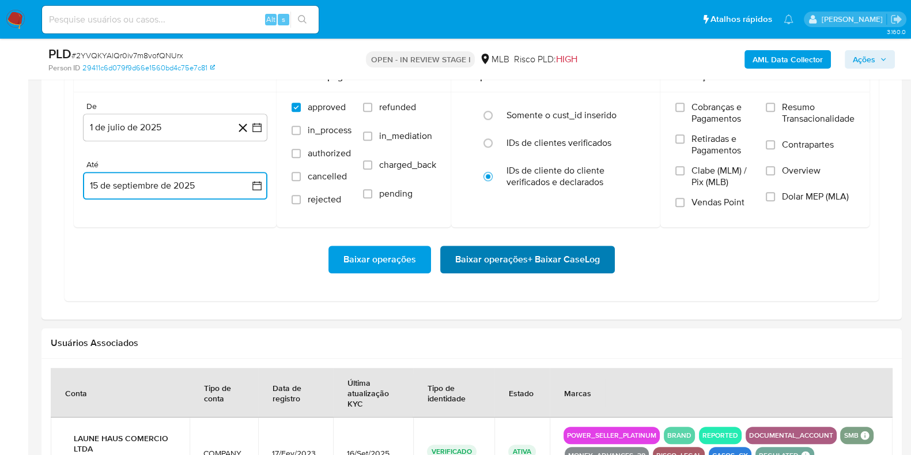
click at [464, 247] on span "Baixar operações + Baixar CaseLog" at bounding box center [527, 259] width 145 height 25
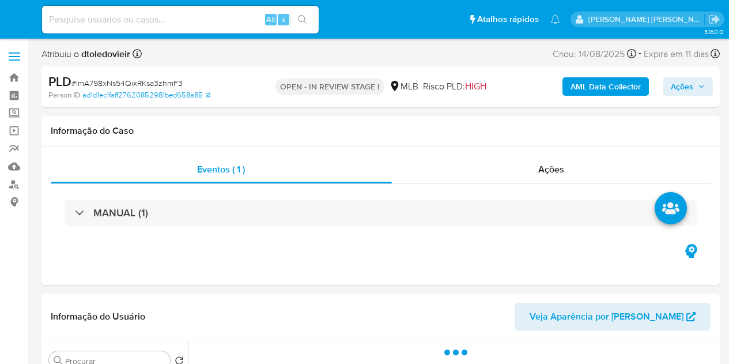
select select "10"
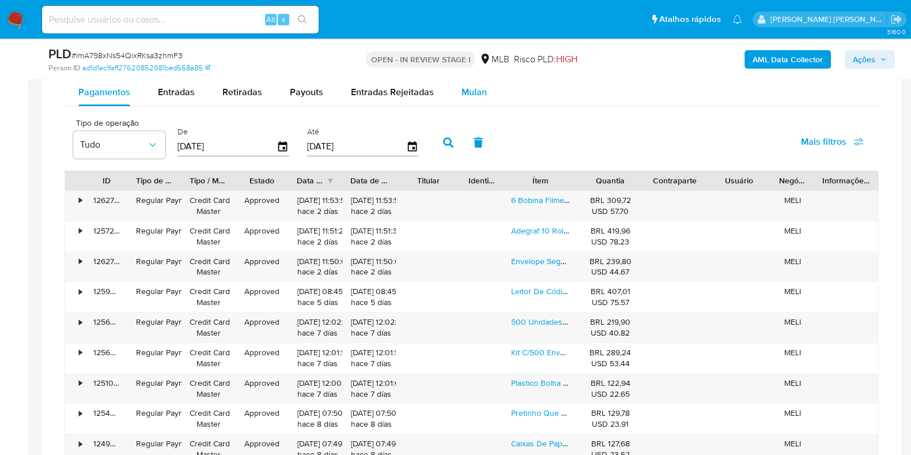
scroll to position [965, 0]
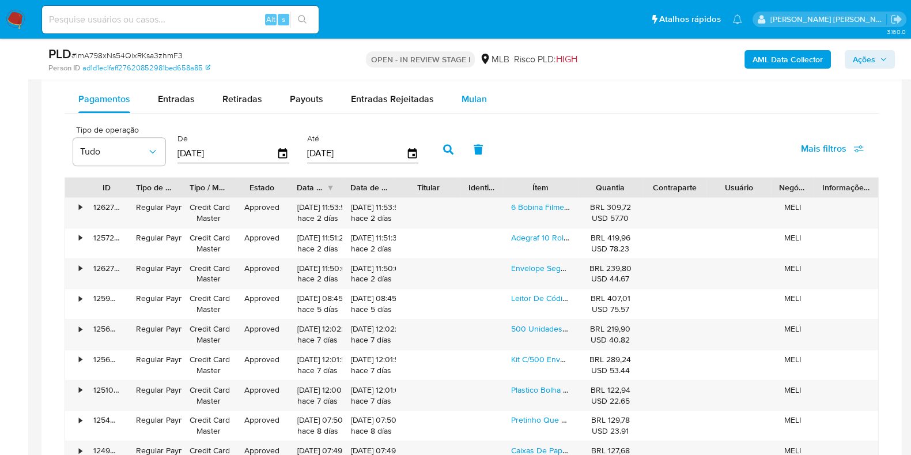
click at [470, 96] on span "Mulan" at bounding box center [474, 98] width 25 height 13
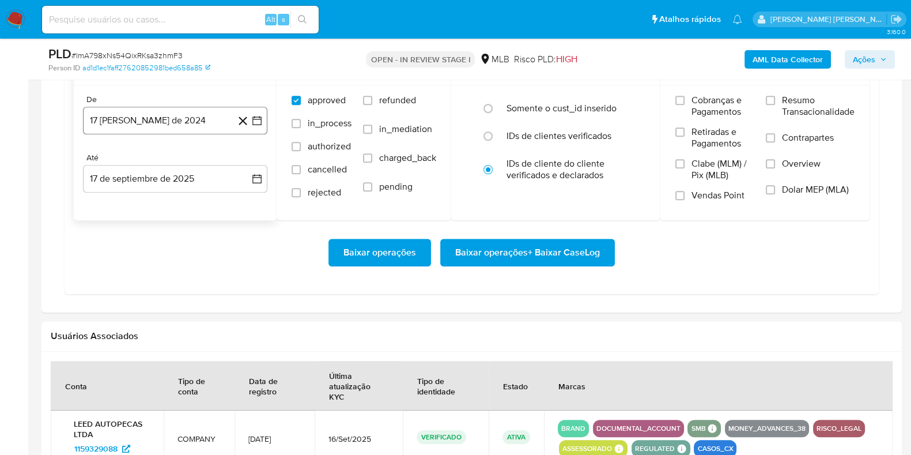
scroll to position [1059, 0]
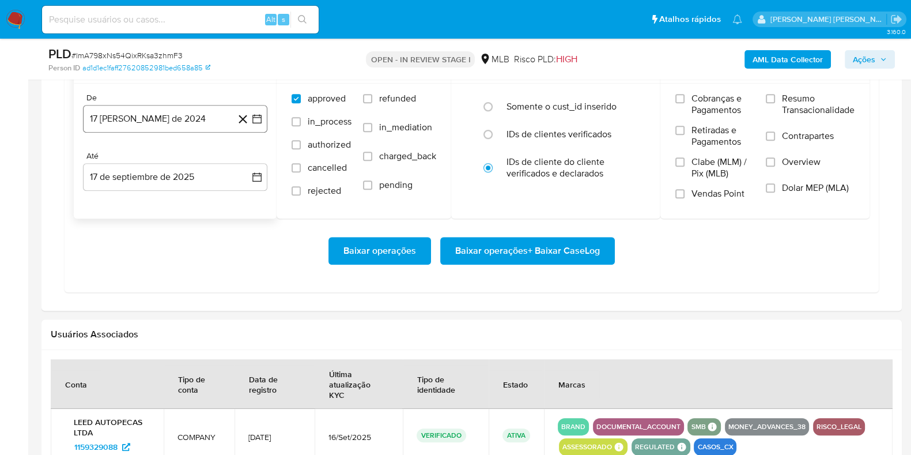
click at [188, 111] on button "17 [PERSON_NAME] de 2024" at bounding box center [175, 119] width 184 height 28
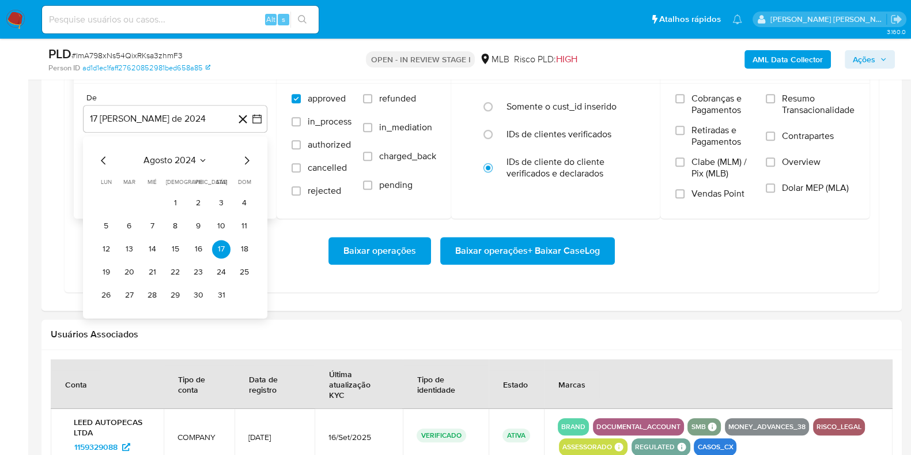
click at [248, 153] on div "agosto 2024 agosto 2024 lun lunes mar martes mié miércoles jue jueves vie viern…" at bounding box center [175, 227] width 184 height 182
click at [248, 153] on icon "Mes siguiente" at bounding box center [247, 160] width 14 height 14
click at [249, 155] on icon "Mes siguiente" at bounding box center [247, 160] width 14 height 14
click at [248, 156] on icon "Mes siguiente" at bounding box center [247, 160] width 14 height 14
click at [248, 157] on icon "Mes siguiente" at bounding box center [247, 160] width 14 height 14
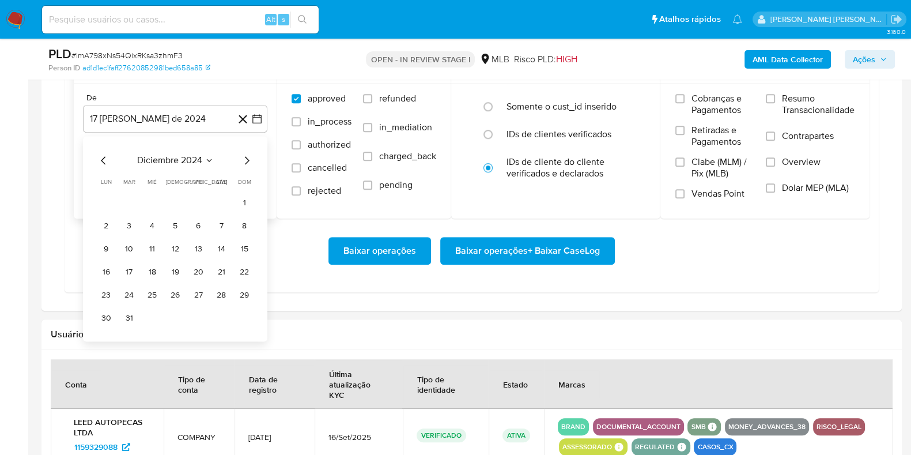
click at [248, 157] on icon "Mes siguiente" at bounding box center [247, 160] width 14 height 14
click at [249, 158] on icon "Mes siguiente" at bounding box center [247, 160] width 14 height 14
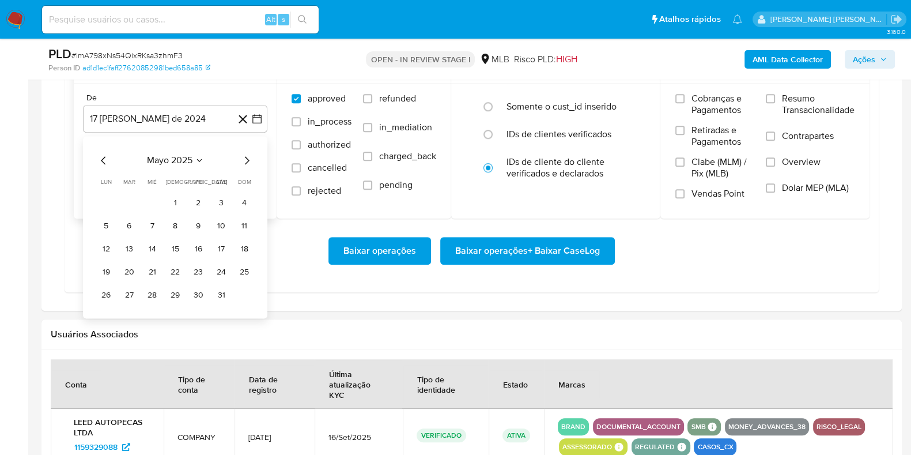
click at [249, 158] on icon "Mes siguiente" at bounding box center [247, 160] width 14 height 14
click at [262, 160] on div "junio 2025 junio 2025 lun lunes mar martes mié miércoles jue jueves vie viernes…" at bounding box center [175, 238] width 184 height 205
click at [245, 164] on icon "Mes siguiente" at bounding box center [247, 160] width 14 height 14
click at [134, 200] on button "1" at bounding box center [129, 203] width 18 height 18
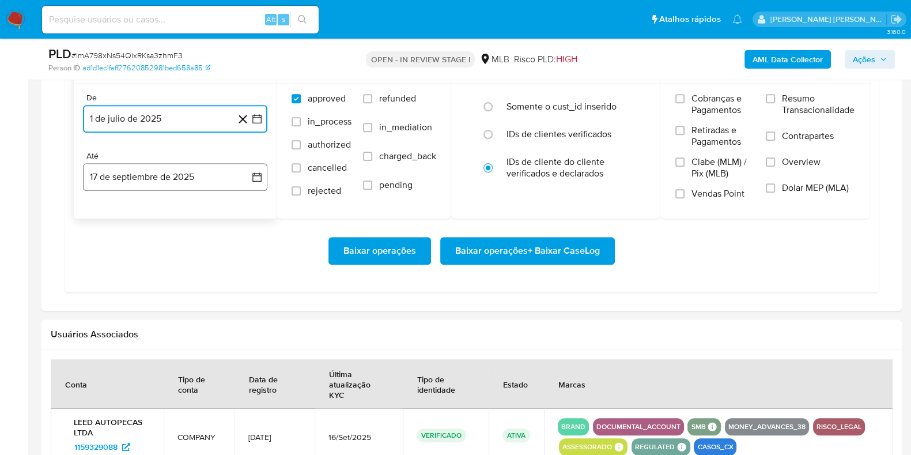
click at [117, 182] on button "17 de septiembre de 2025" at bounding box center [175, 177] width 184 height 28
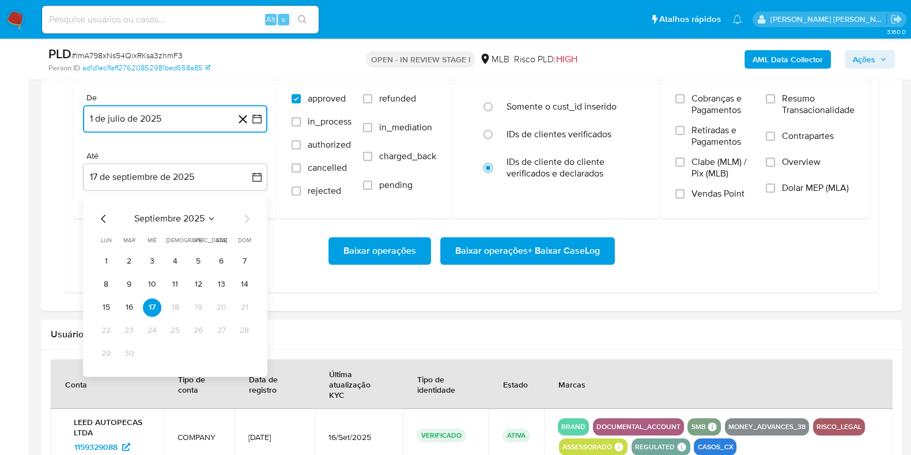
click at [109, 308] on button "15" at bounding box center [106, 307] width 18 height 18
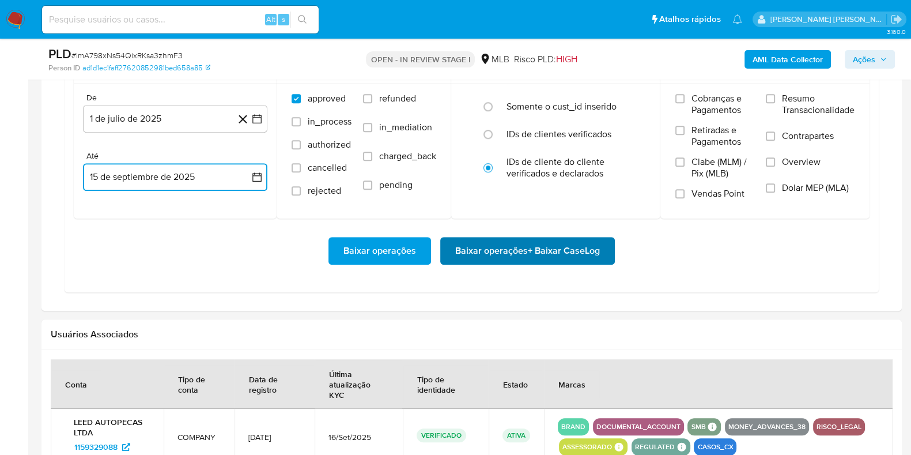
click at [542, 258] on span "Baixar operações + Baixar CaseLog" at bounding box center [527, 250] width 145 height 25
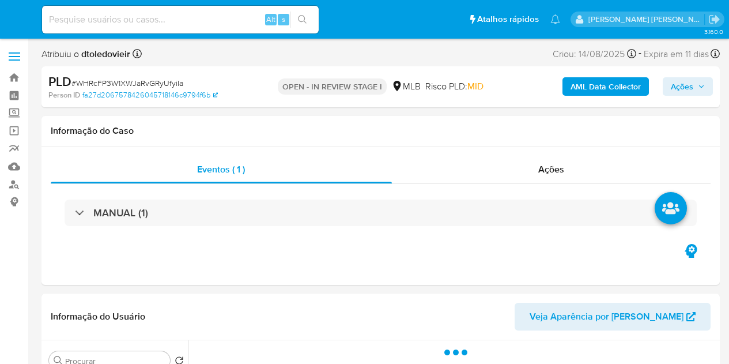
select select "10"
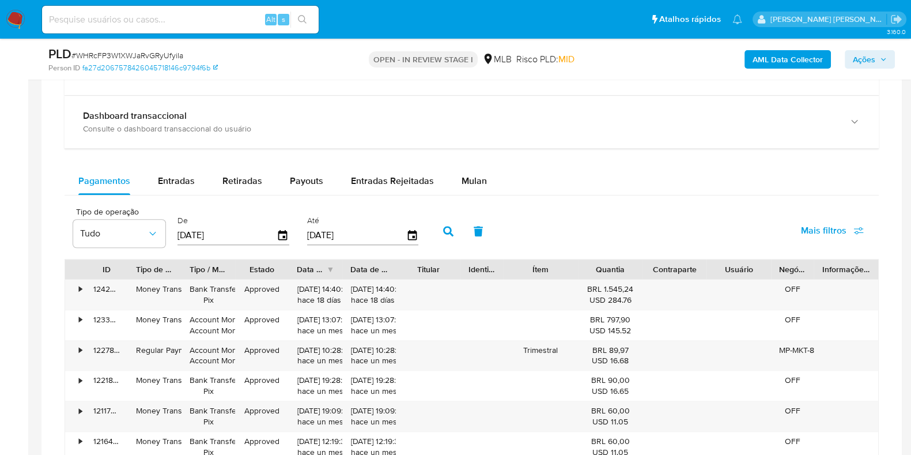
scroll to position [884, 0]
click at [485, 171] on button "Mulan" at bounding box center [474, 180] width 53 height 28
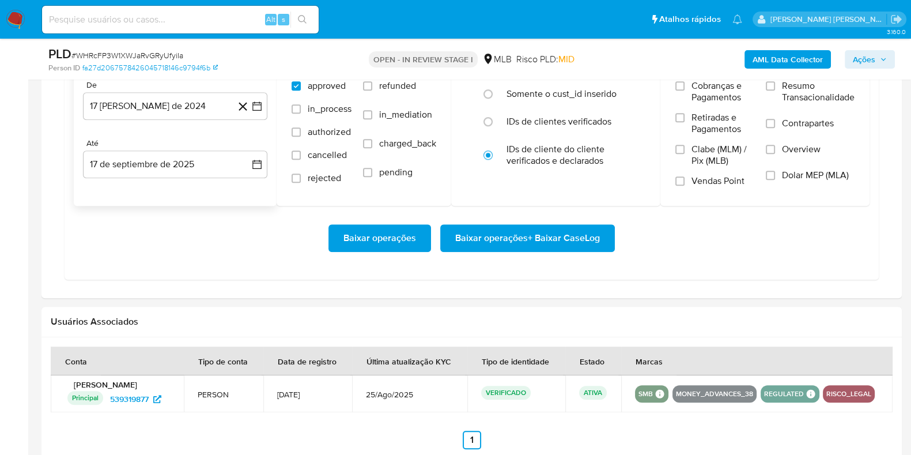
scroll to position [1075, 0]
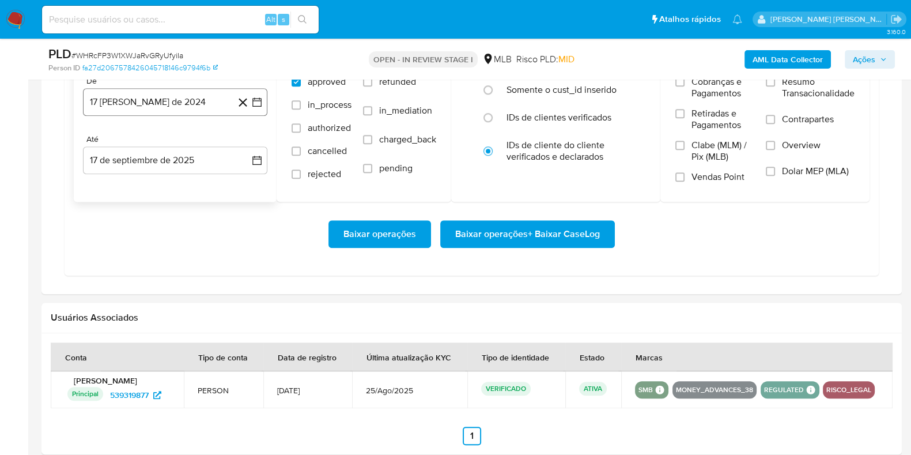
click at [167, 103] on button "17 [PERSON_NAME] de 2024" at bounding box center [175, 102] width 184 height 28
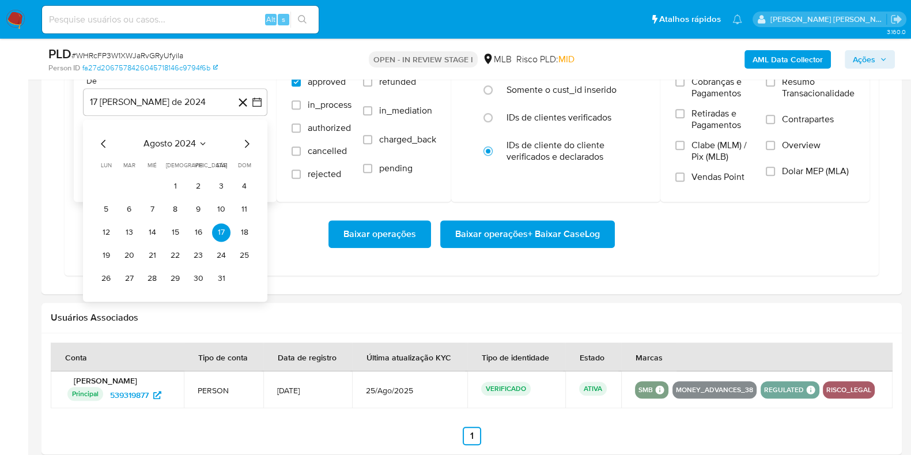
click at [251, 142] on icon "Mes siguiente" at bounding box center [247, 144] width 14 height 14
click at [251, 144] on icon "Mes siguiente" at bounding box center [247, 144] width 14 height 14
click at [250, 143] on icon "Mes siguiente" at bounding box center [247, 144] width 14 height 14
click at [246, 141] on icon "Mes siguiente" at bounding box center [247, 144] width 14 height 14
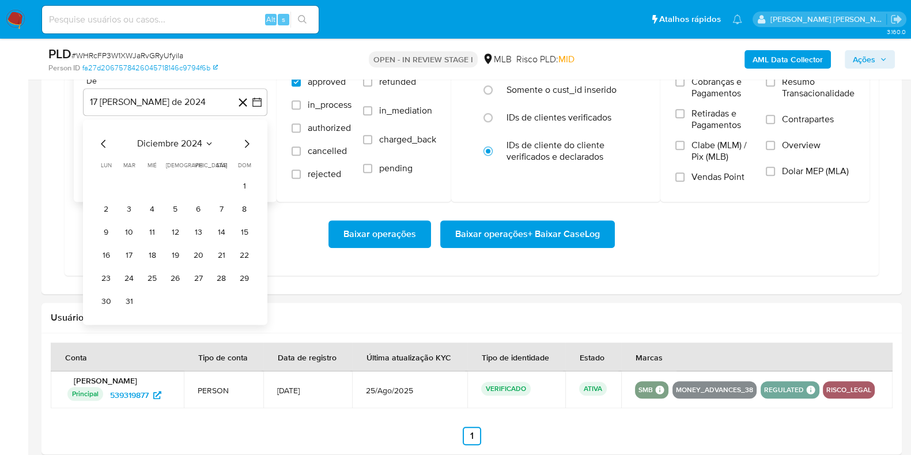
click at [244, 137] on icon "Mes siguiente" at bounding box center [247, 144] width 14 height 14
click at [243, 138] on icon "Mes siguiente" at bounding box center [247, 144] width 14 height 14
click at [242, 139] on icon "Mes siguiente" at bounding box center [247, 144] width 14 height 14
click at [241, 139] on icon "Mes siguiente" at bounding box center [247, 144] width 14 height 14
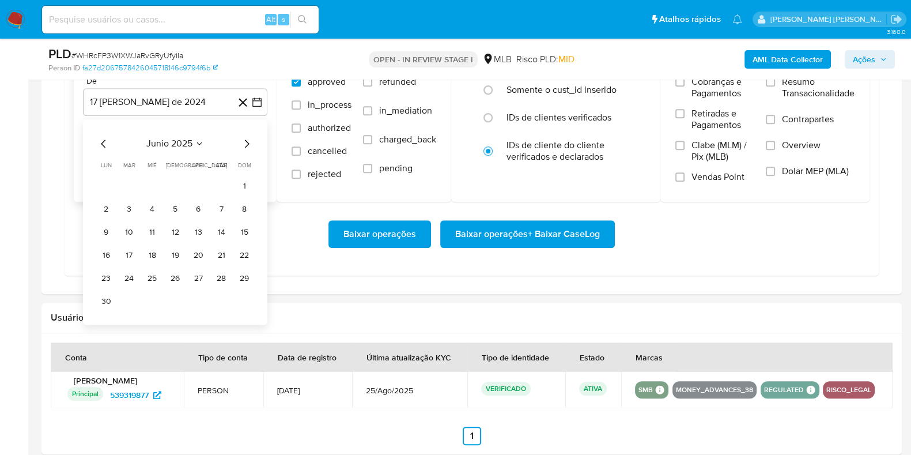
click at [242, 142] on icon "Mes siguiente" at bounding box center [247, 144] width 14 height 14
click at [124, 177] on button "1" at bounding box center [129, 186] width 18 height 18
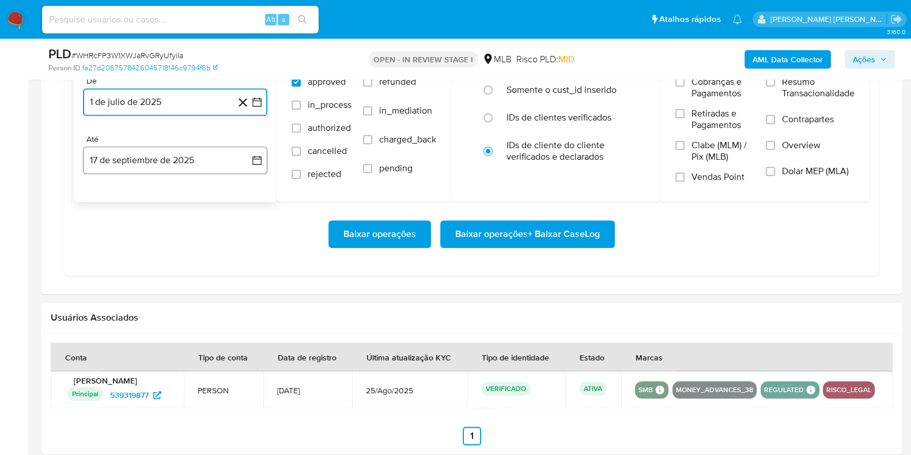
click at [148, 154] on button "17 de septiembre de 2025" at bounding box center [175, 160] width 184 height 28
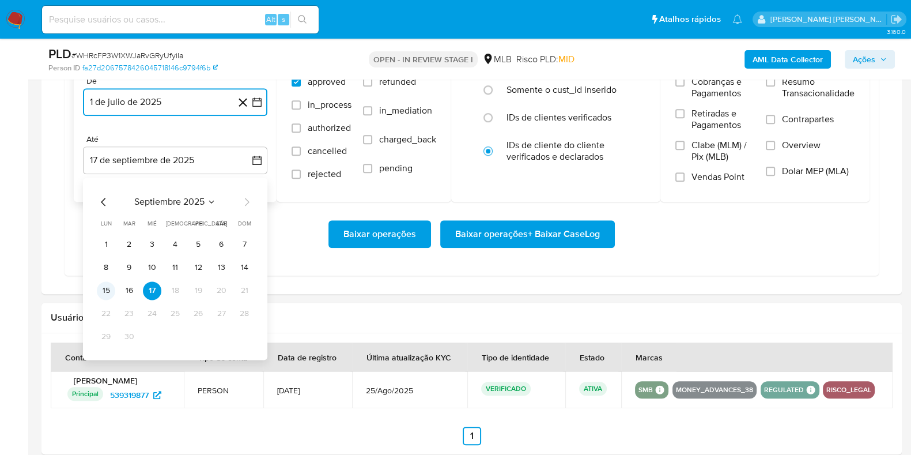
click at [104, 291] on button "15" at bounding box center [106, 290] width 18 height 18
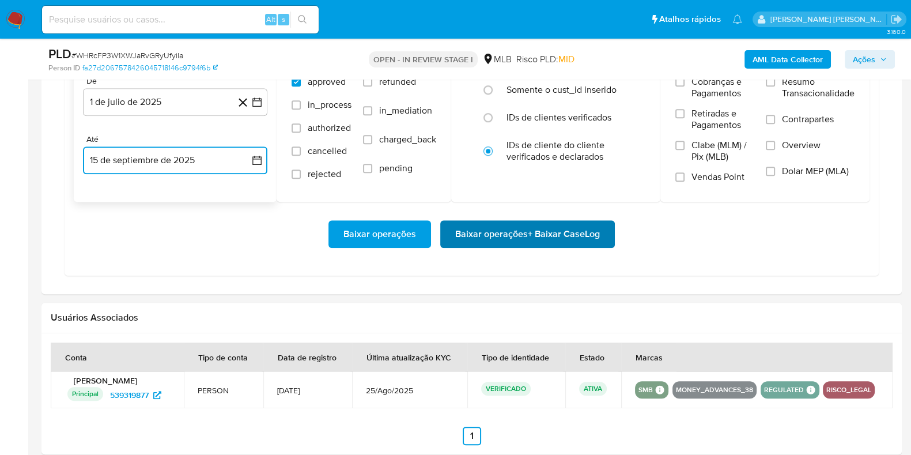
click at [505, 232] on span "Baixar operações + Baixar CaseLog" at bounding box center [527, 233] width 145 height 25
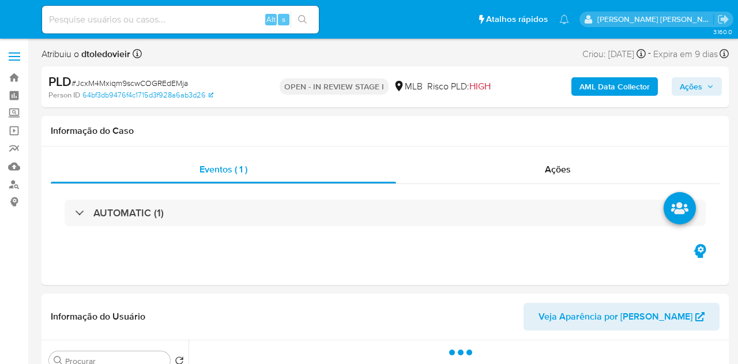
select select "10"
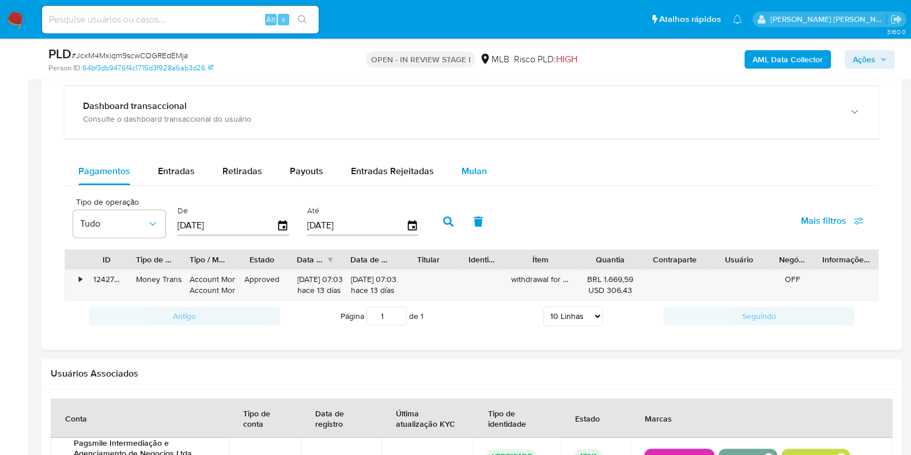
click at [474, 170] on span "Mulan" at bounding box center [474, 170] width 25 height 13
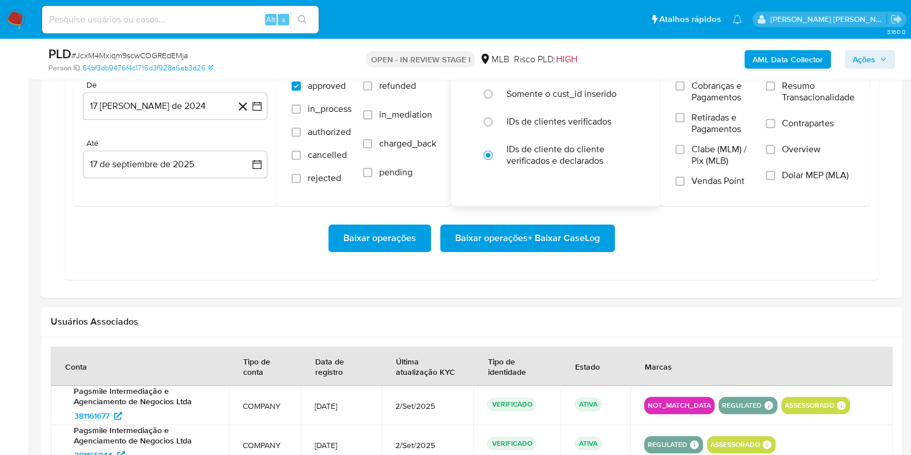
scroll to position [1072, 0]
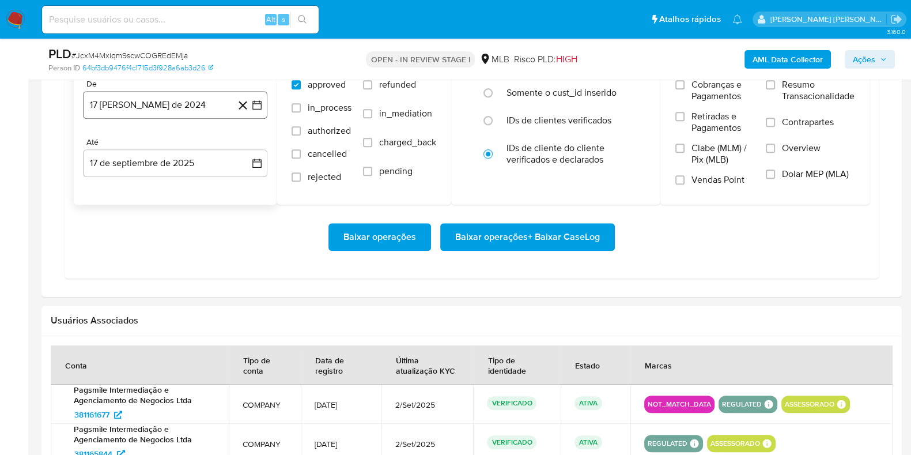
click at [187, 109] on button "17 [PERSON_NAME] de 2024" at bounding box center [175, 105] width 184 height 28
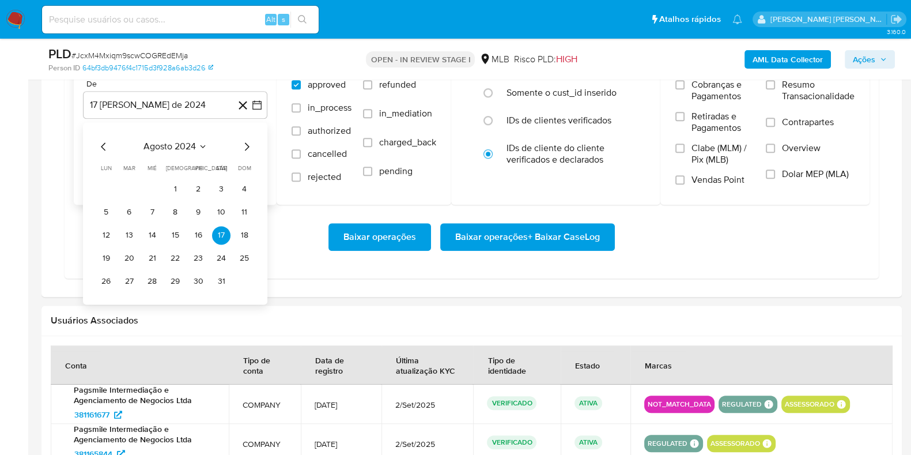
click at [248, 146] on icon "Mes siguiente" at bounding box center [247, 146] width 14 height 14
click at [250, 146] on icon "Mes siguiente" at bounding box center [247, 146] width 14 height 14
click at [251, 146] on icon "Mes siguiente" at bounding box center [247, 146] width 14 height 14
click at [251, 145] on icon "Mes siguiente" at bounding box center [247, 146] width 14 height 14
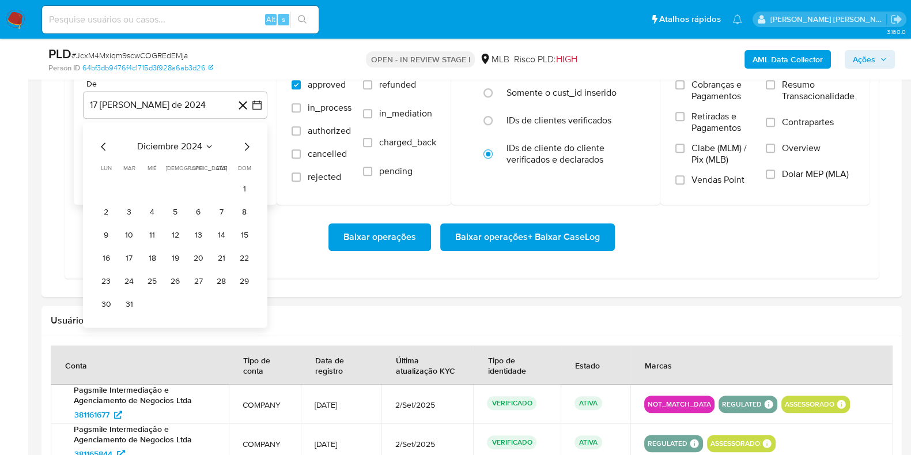
click at [248, 144] on icon "Mes siguiente" at bounding box center [247, 146] width 5 height 8
click at [248, 144] on icon "Mes siguiente" at bounding box center [247, 146] width 14 height 14
click at [247, 145] on icon "Mes siguiente" at bounding box center [247, 146] width 14 height 14
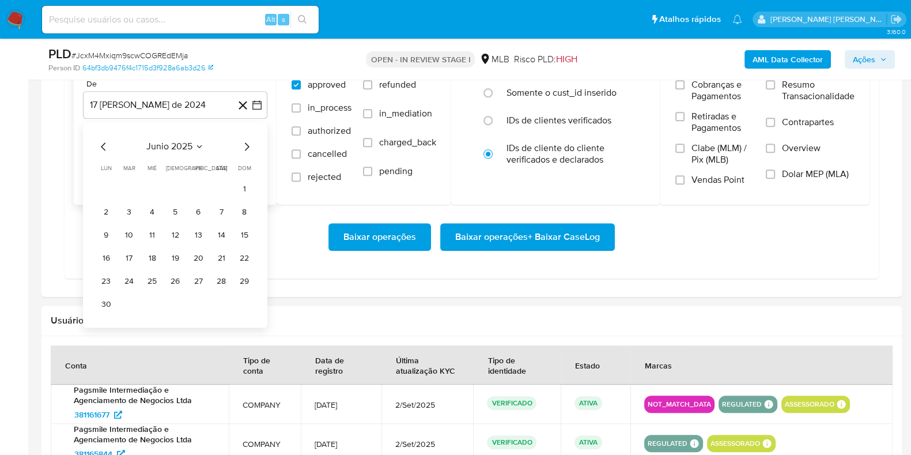
click at [247, 145] on icon "Mes siguiente" at bounding box center [247, 146] width 14 height 14
click at [126, 186] on button "1" at bounding box center [129, 189] width 18 height 18
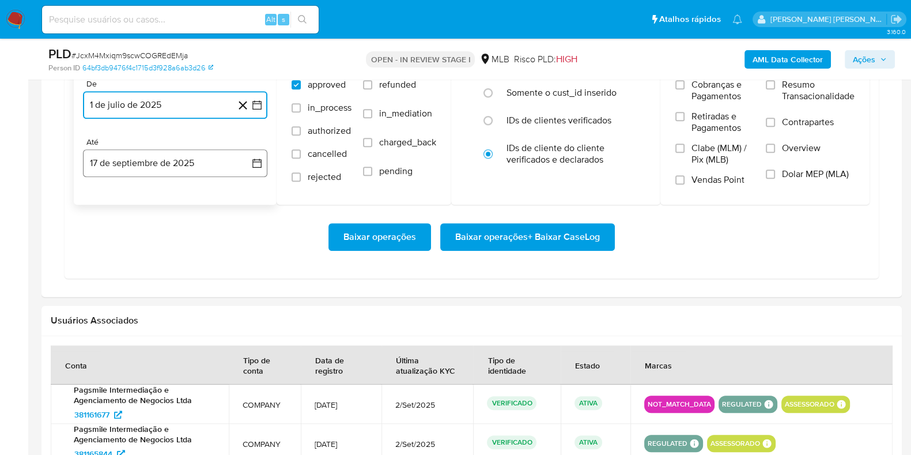
click at [142, 163] on button "17 de septiembre de 2025" at bounding box center [175, 163] width 184 height 28
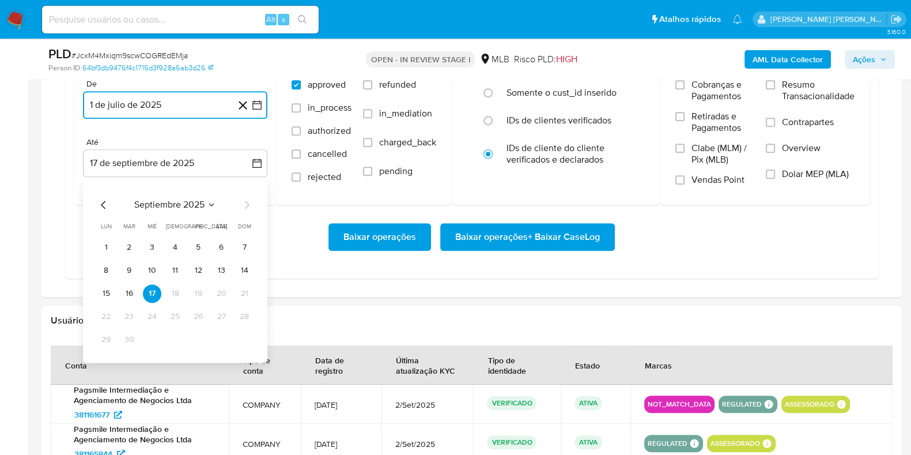
click at [107, 287] on button "15" at bounding box center [106, 293] width 18 height 18
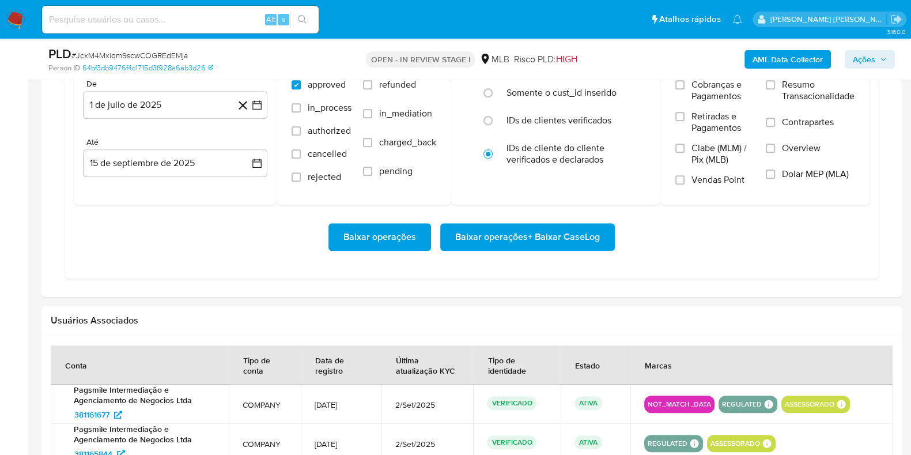
click at [461, 249] on div "Baixar operações Baixar operações + Baixar CaseLog" at bounding box center [472, 237] width 796 height 65
click at [413, 229] on div "Baixar operações Baixar operações + Baixar CaseLog" at bounding box center [472, 237] width 796 height 28
click at [485, 230] on span "Baixar operações + Baixar CaseLog" at bounding box center [527, 236] width 145 height 25
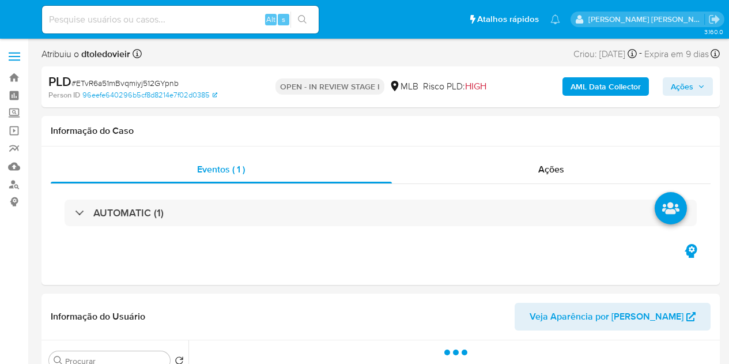
select select "10"
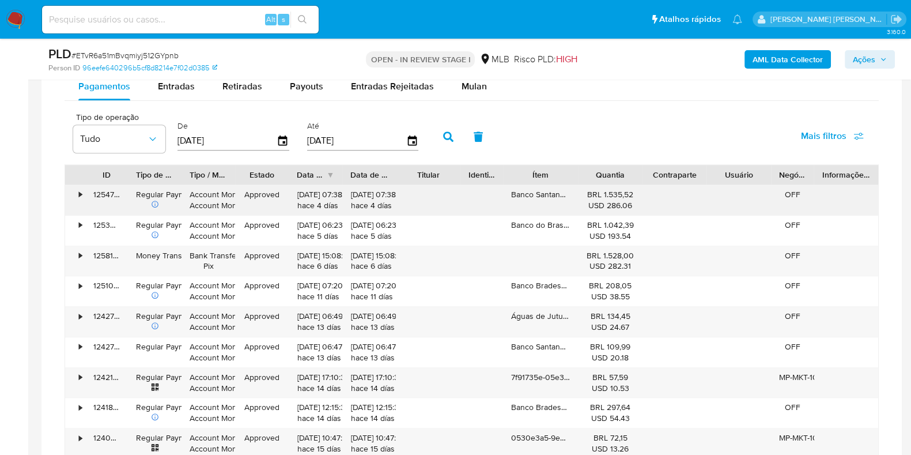
scroll to position [950, 0]
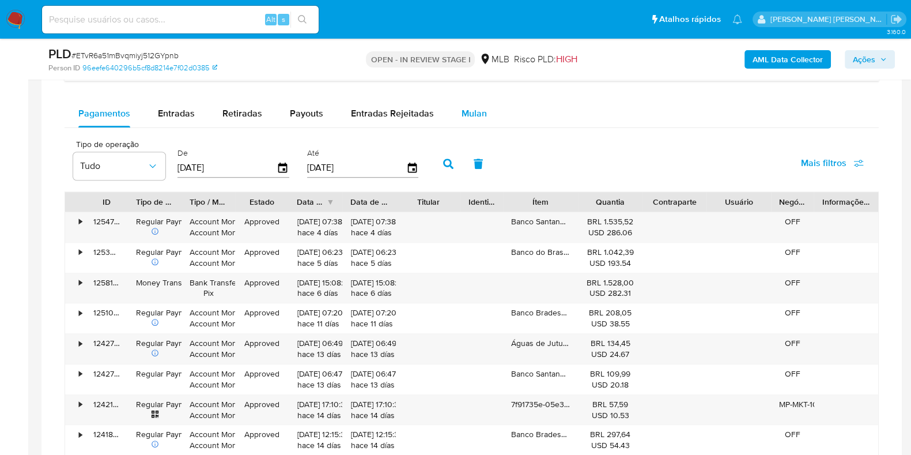
click at [466, 114] on span "Mulan" at bounding box center [474, 113] width 25 height 13
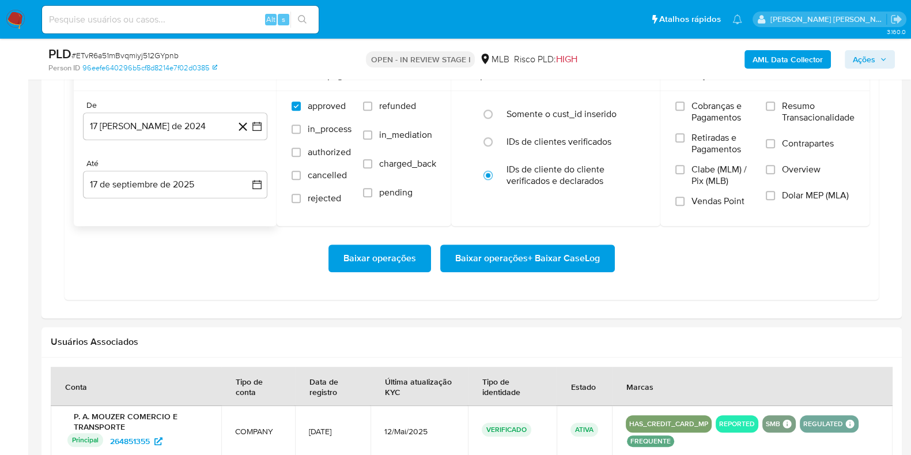
scroll to position [1053, 0]
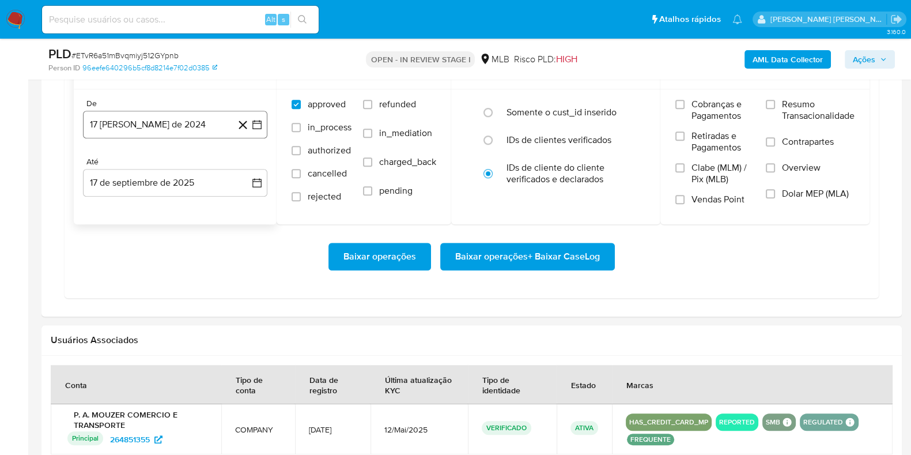
click at [186, 123] on button "17 [PERSON_NAME] de 2024" at bounding box center [175, 125] width 184 height 28
click at [240, 165] on icon "Mes siguiente" at bounding box center [247, 166] width 14 height 14
click at [241, 165] on icon "Mes siguiente" at bounding box center [247, 166] width 14 height 14
click at [241, 164] on icon "Mes siguiente" at bounding box center [247, 166] width 14 height 14
click at [240, 164] on icon "Mes siguiente" at bounding box center [247, 166] width 14 height 14
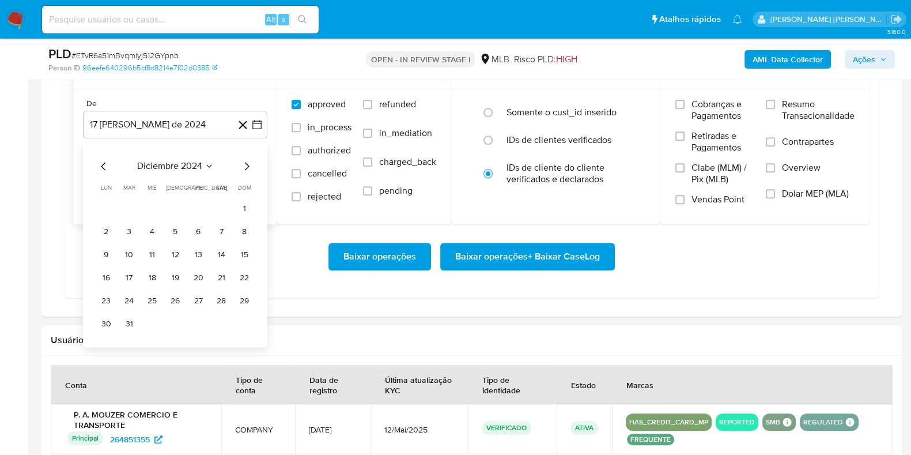
click at [236, 160] on div "diciembre 2024" at bounding box center [175, 166] width 157 height 14
click at [244, 162] on div "diciembre 2024" at bounding box center [175, 166] width 157 height 14
click at [248, 165] on icon "Mes siguiente" at bounding box center [247, 166] width 14 height 14
click at [248, 167] on icon "Mes siguiente" at bounding box center [247, 166] width 14 height 14
click at [248, 168] on icon "Mes siguiente" at bounding box center [247, 166] width 14 height 14
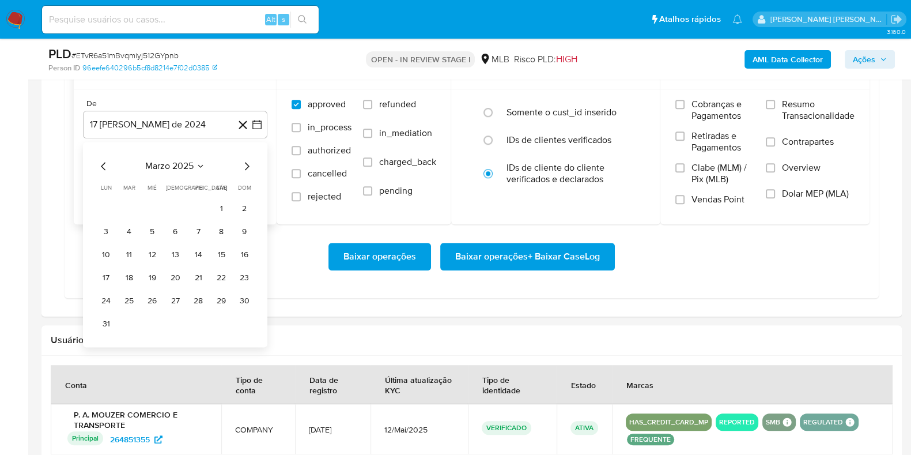
click at [248, 168] on icon "Mes siguiente" at bounding box center [247, 166] width 14 height 14
click at [250, 168] on icon "Mes siguiente" at bounding box center [247, 166] width 14 height 14
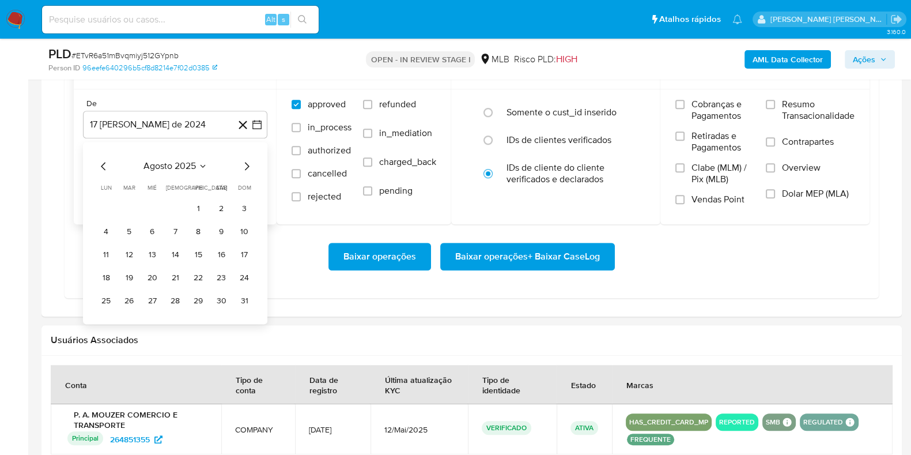
click at [101, 168] on icon "Mes anterior" at bounding box center [104, 166] width 14 height 14
click at [134, 204] on button "1" at bounding box center [129, 208] width 18 height 18
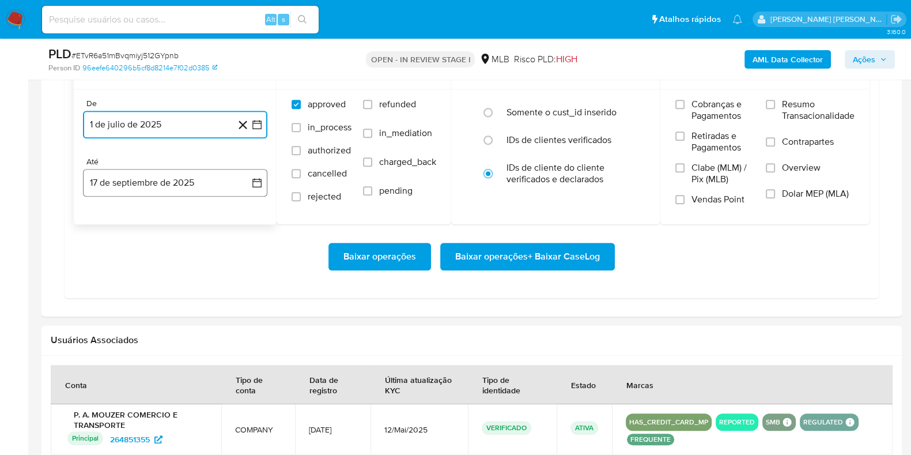
click at [144, 180] on button "17 de septiembre de 2025" at bounding box center [175, 183] width 184 height 28
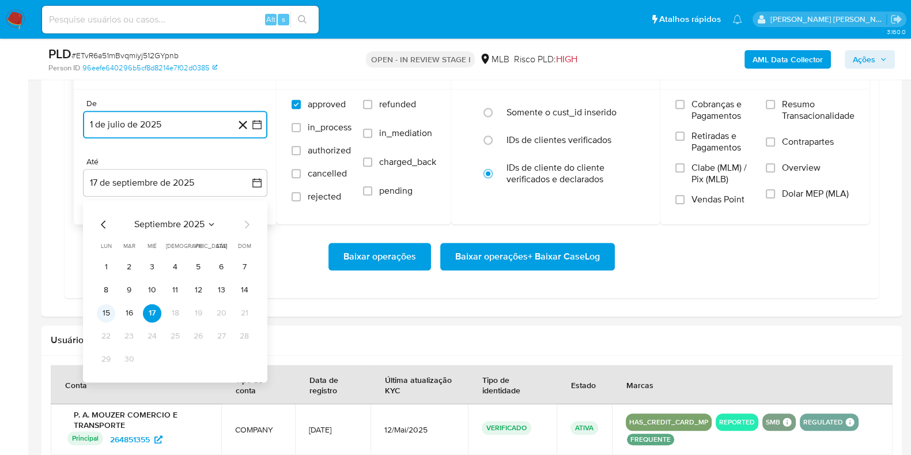
click at [99, 318] on td "15" at bounding box center [106, 313] width 18 height 18
click at [104, 309] on button "15" at bounding box center [106, 313] width 18 height 18
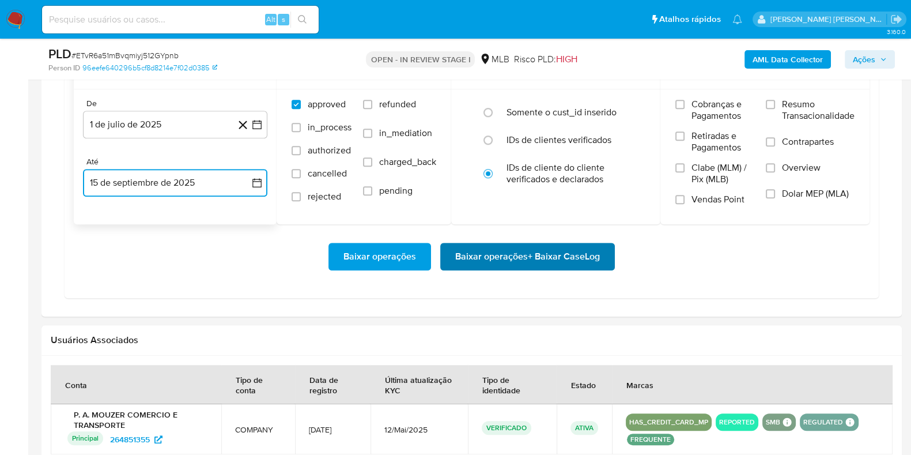
click at [466, 256] on span "Baixar operações + Baixar CaseLog" at bounding box center [527, 256] width 145 height 25
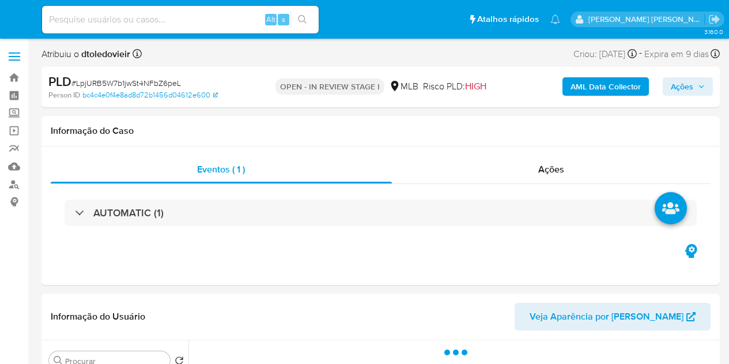
select select "10"
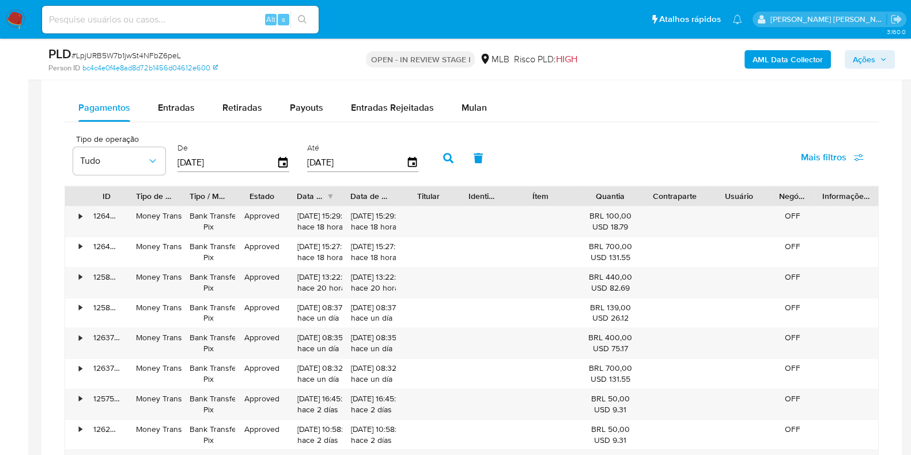
scroll to position [910, 0]
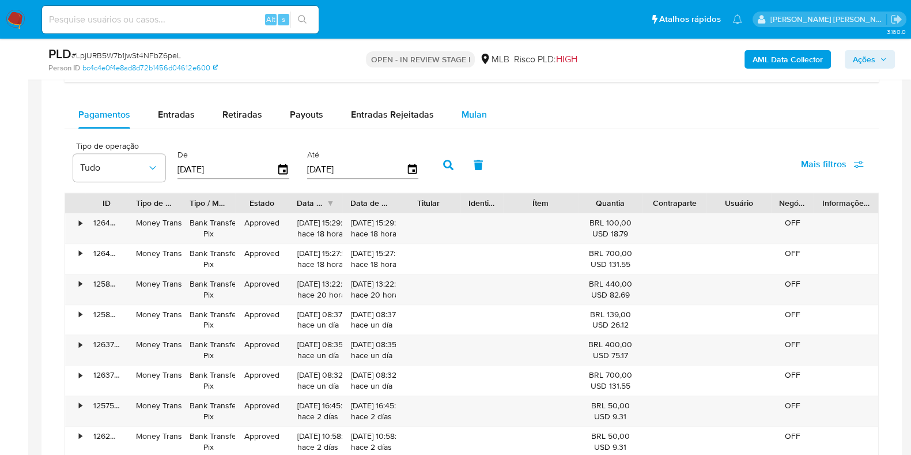
click at [463, 119] on div "Mulan" at bounding box center [474, 115] width 25 height 28
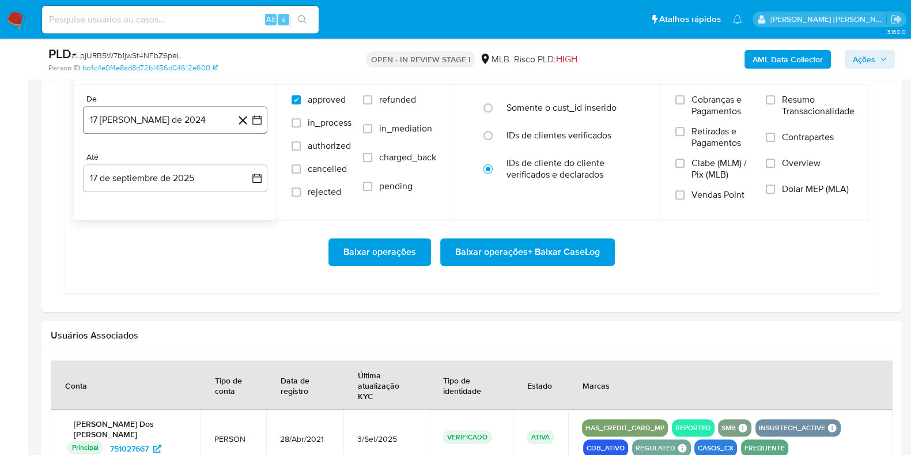
scroll to position [1021, 0]
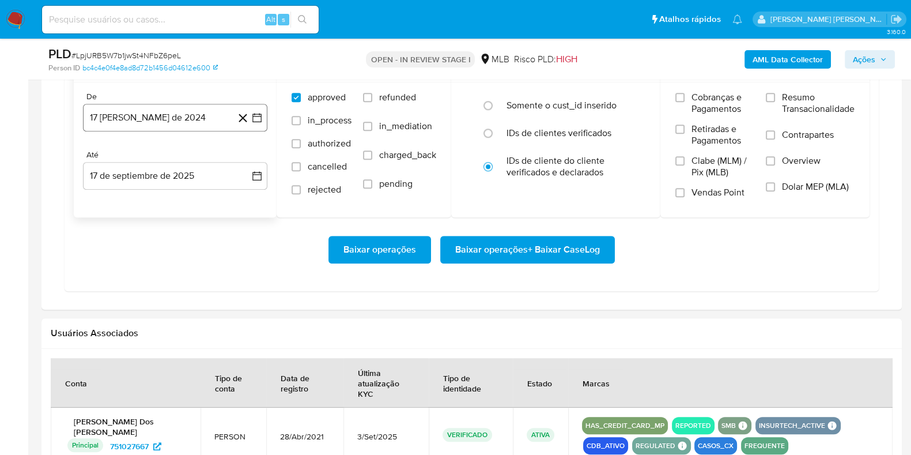
click at [182, 119] on button "17 de agosto de 2024" at bounding box center [175, 118] width 184 height 28
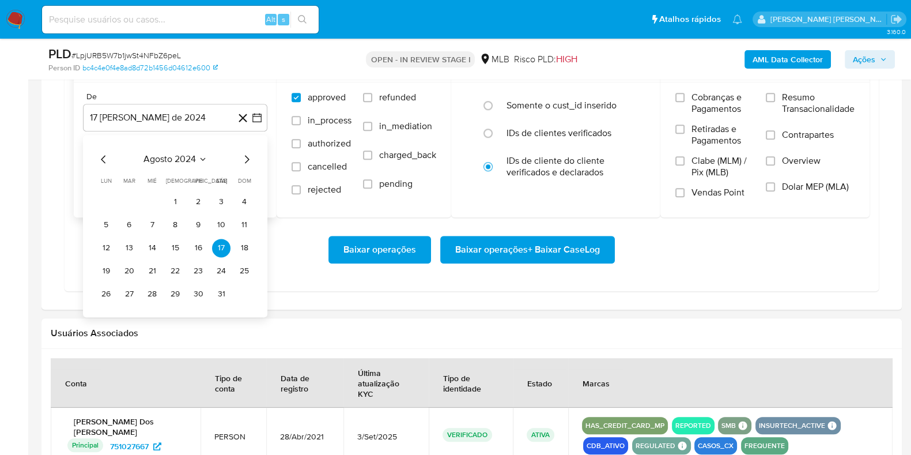
click at [245, 152] on icon "Mes siguiente" at bounding box center [247, 159] width 14 height 14
click at [243, 152] on icon "Mes siguiente" at bounding box center [247, 159] width 14 height 14
click at [242, 154] on icon "Mes siguiente" at bounding box center [247, 159] width 14 height 14
click at [244, 154] on icon "Mes siguiente" at bounding box center [247, 159] width 14 height 14
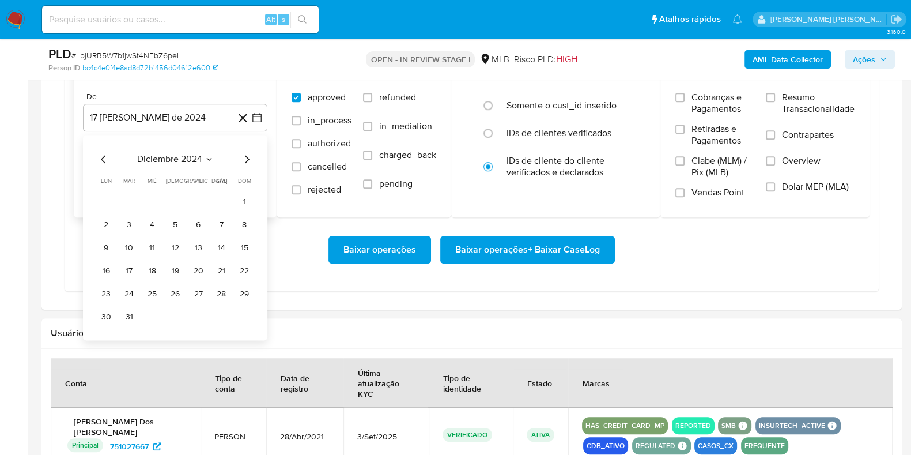
click at [244, 154] on icon "Mes siguiente" at bounding box center [247, 159] width 14 height 14
click at [247, 153] on icon "Mes siguiente" at bounding box center [247, 159] width 14 height 14
click at [244, 153] on icon "Mes siguiente" at bounding box center [247, 159] width 14 height 14
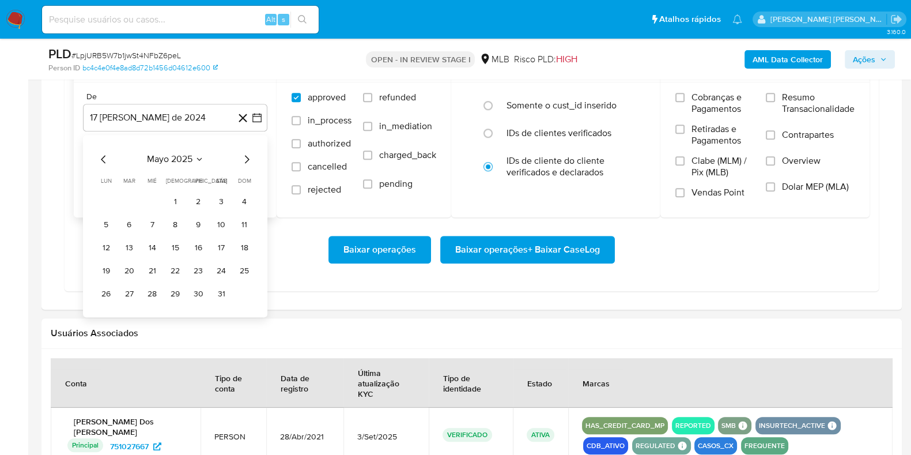
click at [244, 153] on icon "Mes siguiente" at bounding box center [247, 159] width 14 height 14
click at [243, 154] on icon "Mes siguiente" at bounding box center [247, 159] width 14 height 14
click at [95, 150] on div "agosto 2025 agosto 2025 lun lunes mar martes mié miércoles jue jueves vie viern…" at bounding box center [175, 226] width 184 height 182
click at [104, 160] on icon "Mes anterior" at bounding box center [104, 159] width 14 height 14
click at [127, 198] on button "1" at bounding box center [129, 201] width 18 height 18
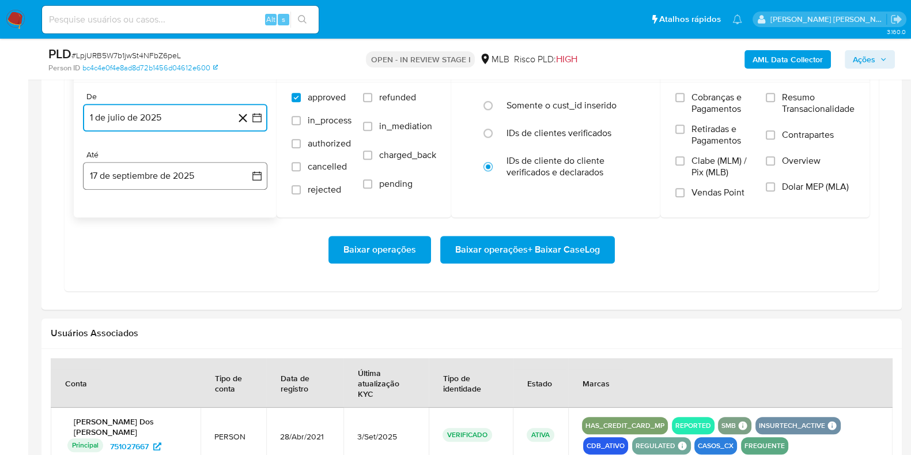
click at [137, 181] on button "17 de septiembre de 2025" at bounding box center [175, 176] width 184 height 28
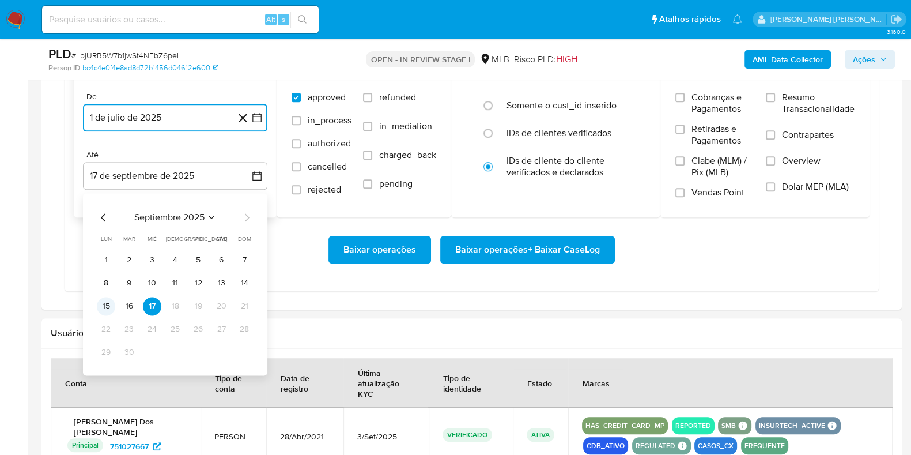
click at [111, 307] on button "15" at bounding box center [106, 306] width 18 height 18
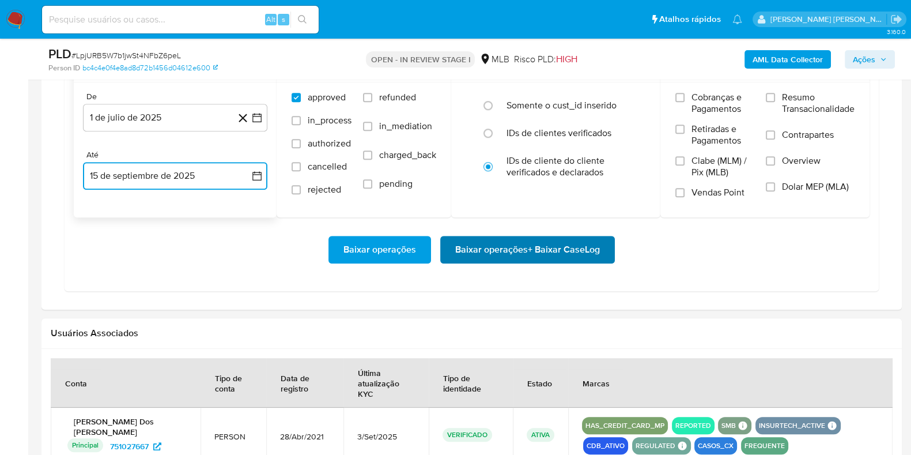
click at [478, 250] on span "Baixar operações + Baixar CaseLog" at bounding box center [527, 249] width 145 height 25
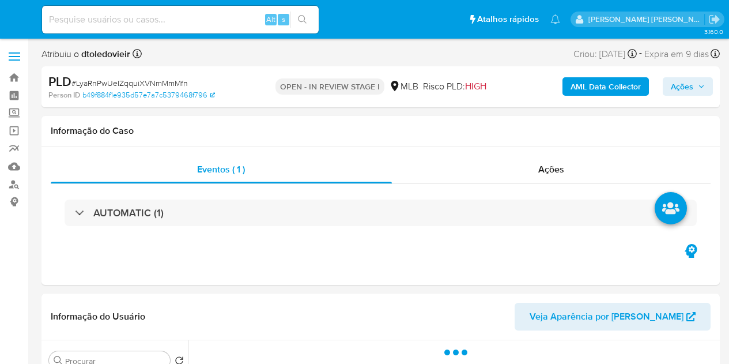
select select "10"
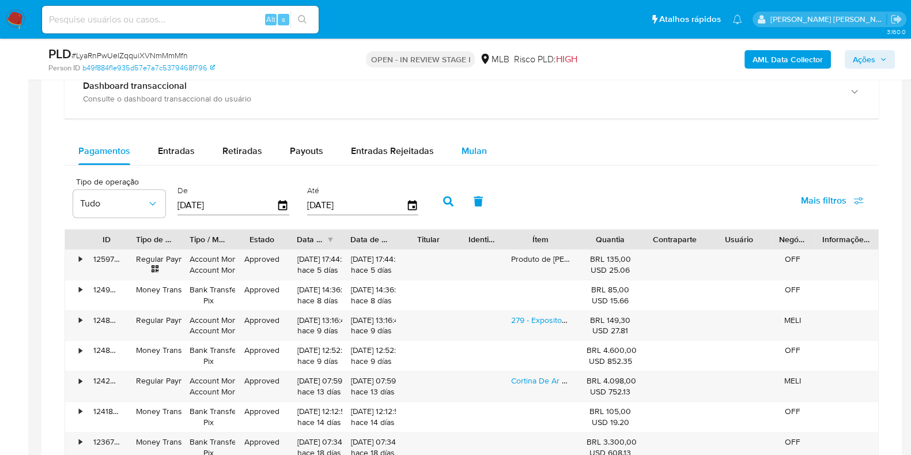
click at [452, 145] on button "Mulan" at bounding box center [474, 151] width 53 height 28
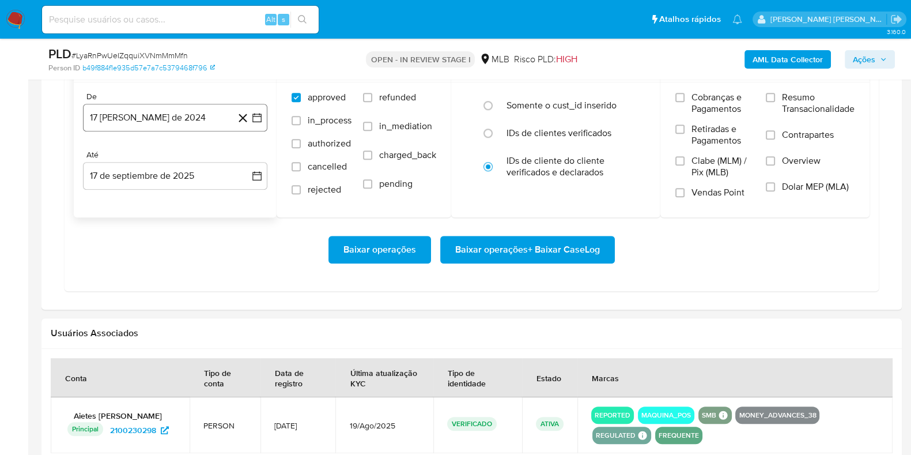
scroll to position [1064, 0]
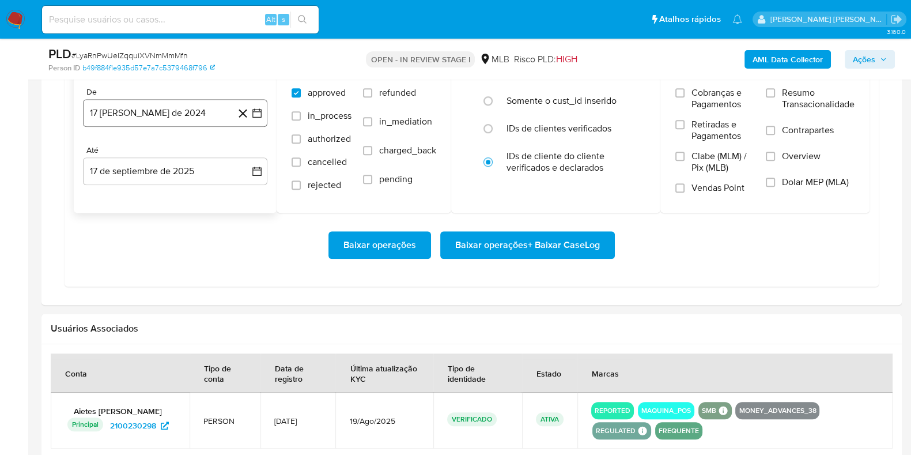
click at [179, 105] on button "17 de agosto de 2024" at bounding box center [175, 113] width 184 height 28
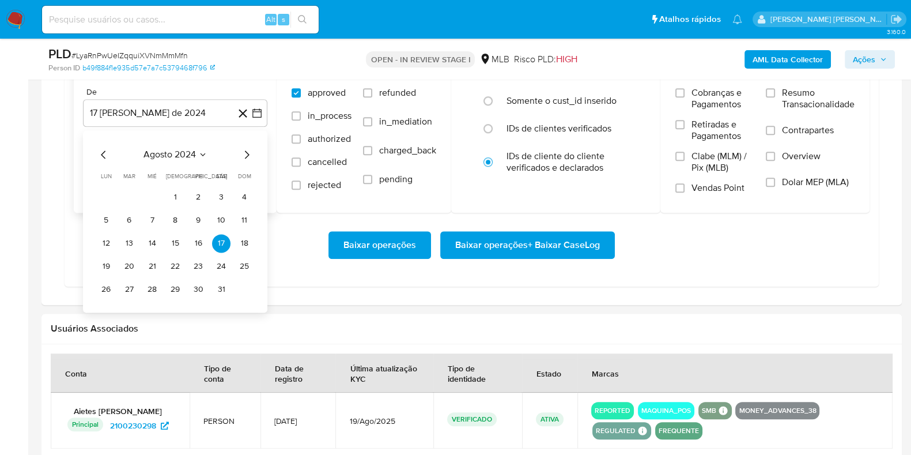
click at [255, 153] on div "agosto 2024 agosto 2024 lun lunes mar martes mié miércoles jue jueves vie viern…" at bounding box center [175, 221] width 184 height 182
click at [248, 155] on icon "Mes siguiente" at bounding box center [247, 155] width 14 height 14
click at [248, 154] on icon "Mes siguiente" at bounding box center [247, 155] width 14 height 14
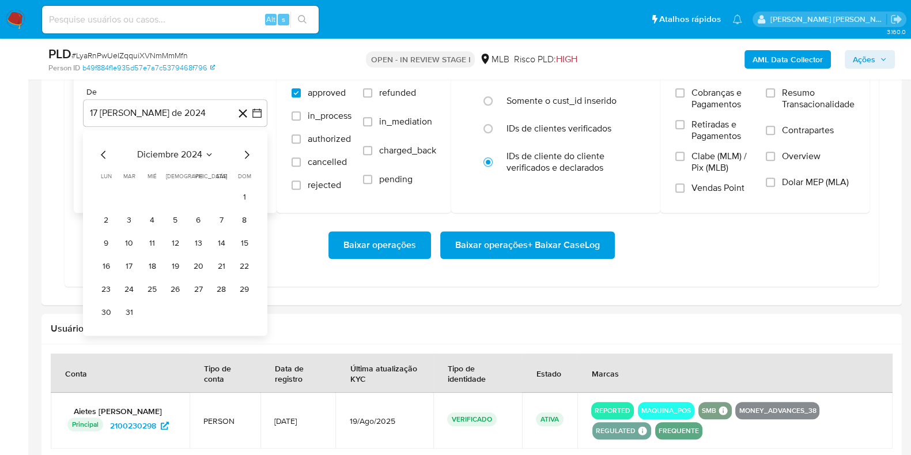
click at [248, 154] on icon "Mes siguiente" at bounding box center [247, 155] width 14 height 14
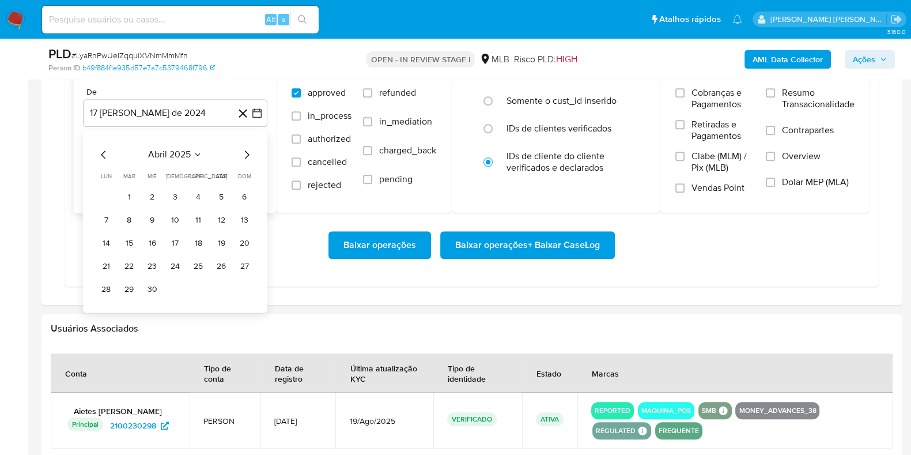
click at [248, 156] on icon "Mes siguiente" at bounding box center [247, 155] width 14 height 14
click at [133, 194] on button "1" at bounding box center [129, 197] width 18 height 18
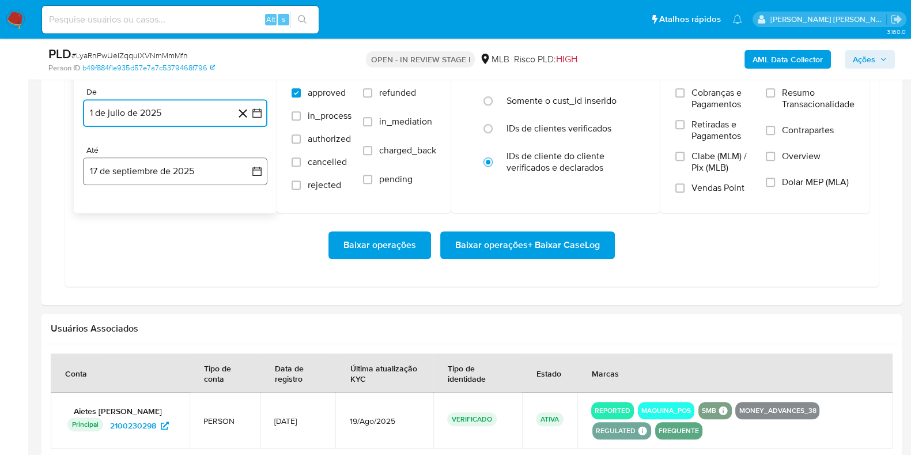
click at [141, 173] on button "17 de septiembre de 2025" at bounding box center [175, 171] width 184 height 28
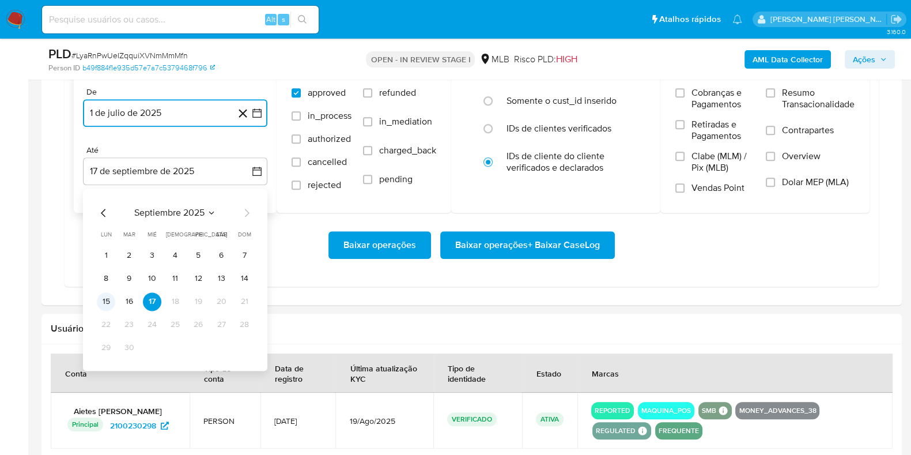
click at [98, 301] on button "15" at bounding box center [106, 301] width 18 height 18
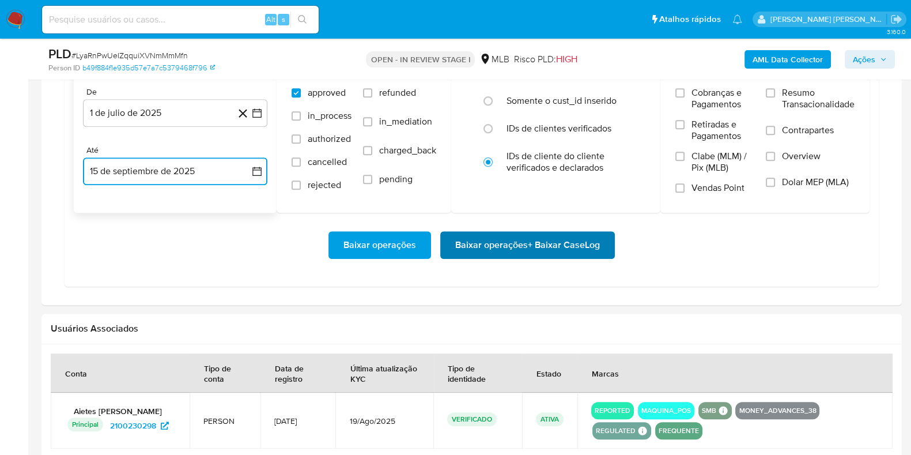
click at [476, 240] on span "Baixar operações + Baixar CaseLog" at bounding box center [527, 244] width 145 height 25
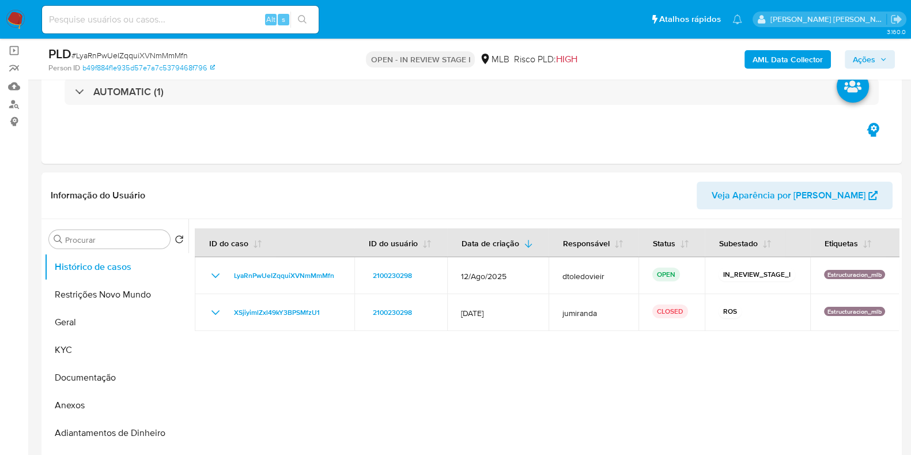
scroll to position [70, 0]
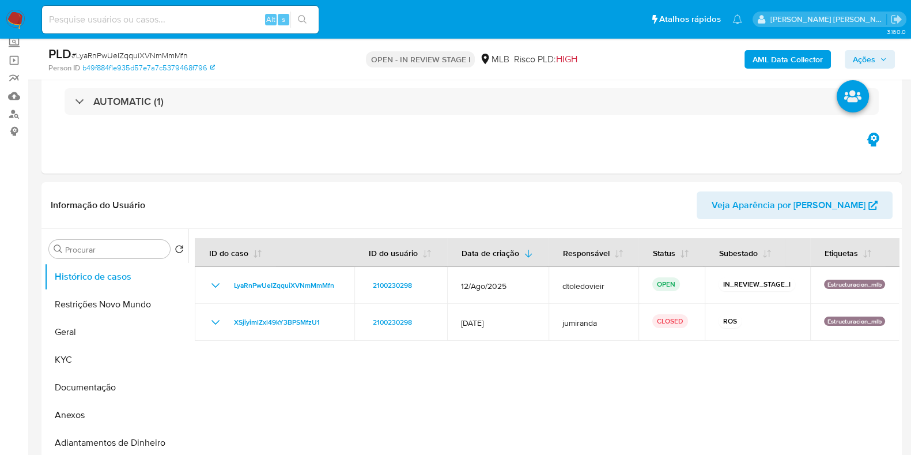
click at [20, 13] on img at bounding box center [16, 20] width 20 height 20
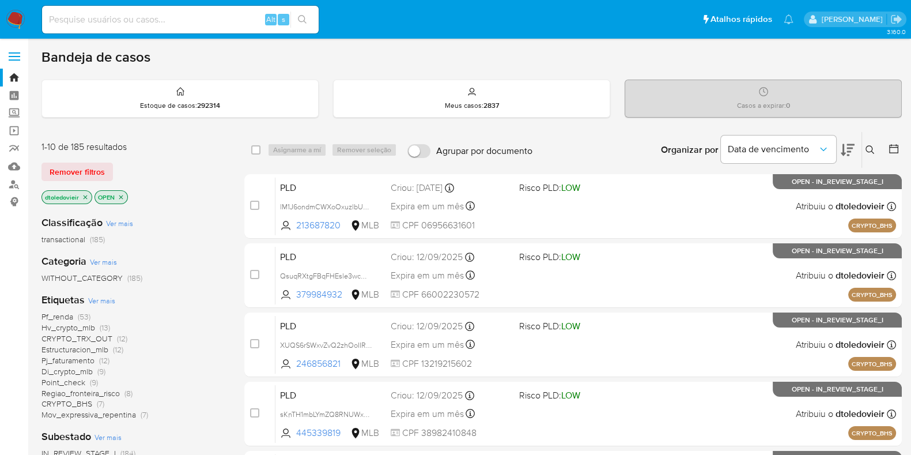
click at [846, 153] on icon at bounding box center [848, 150] width 14 height 14
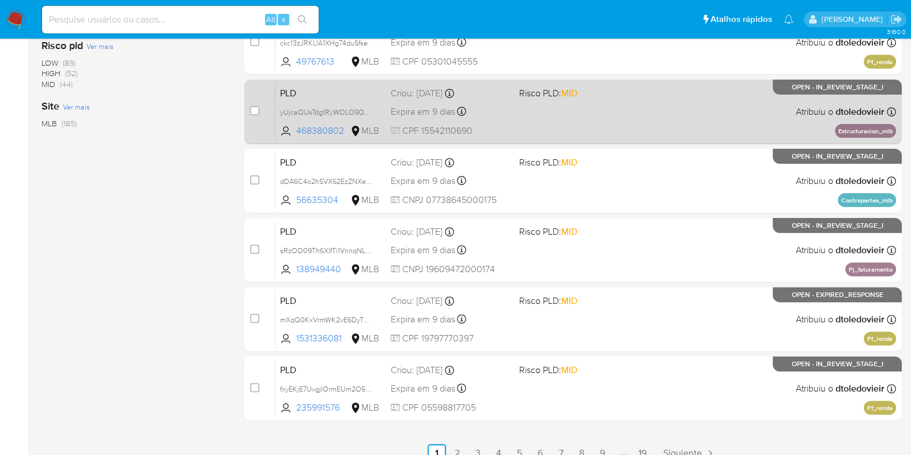
scroll to position [495, 0]
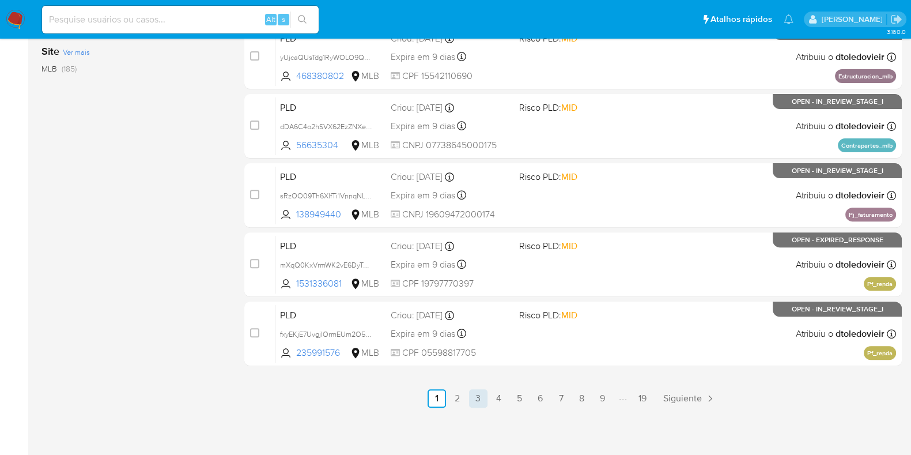
click at [480, 394] on link "3" at bounding box center [478, 398] width 18 height 18
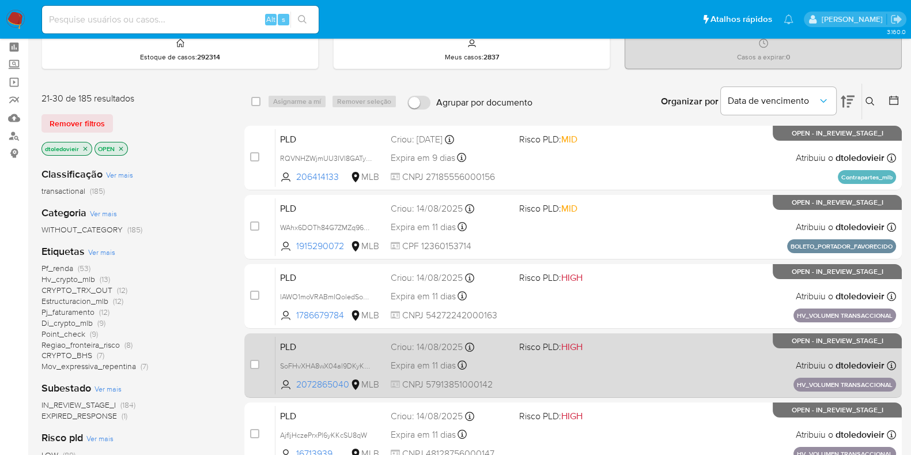
scroll to position [49, 0]
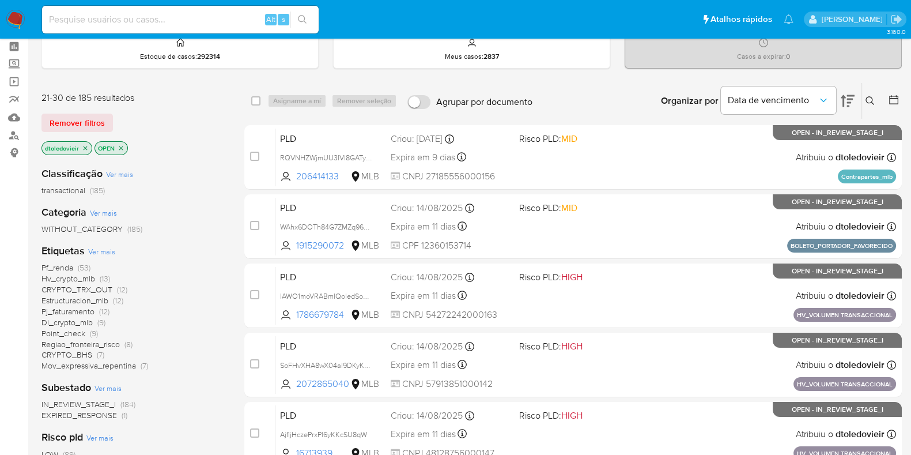
click at [17, 18] on img at bounding box center [16, 20] width 20 height 20
